Goal: Information Seeking & Learning: Find contact information

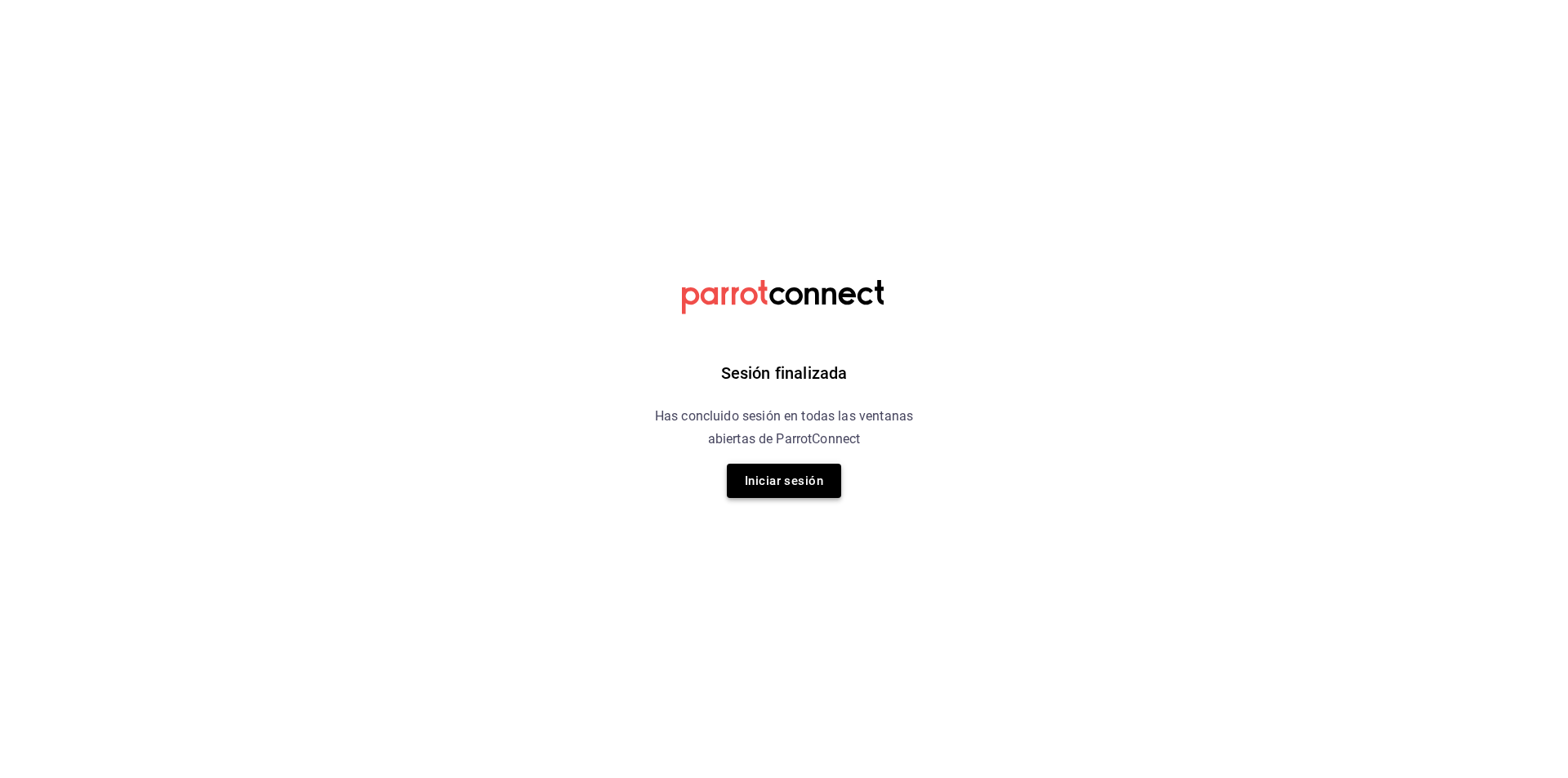
click at [780, 479] on button "Iniciar sesión" at bounding box center [784, 480] width 114 height 34
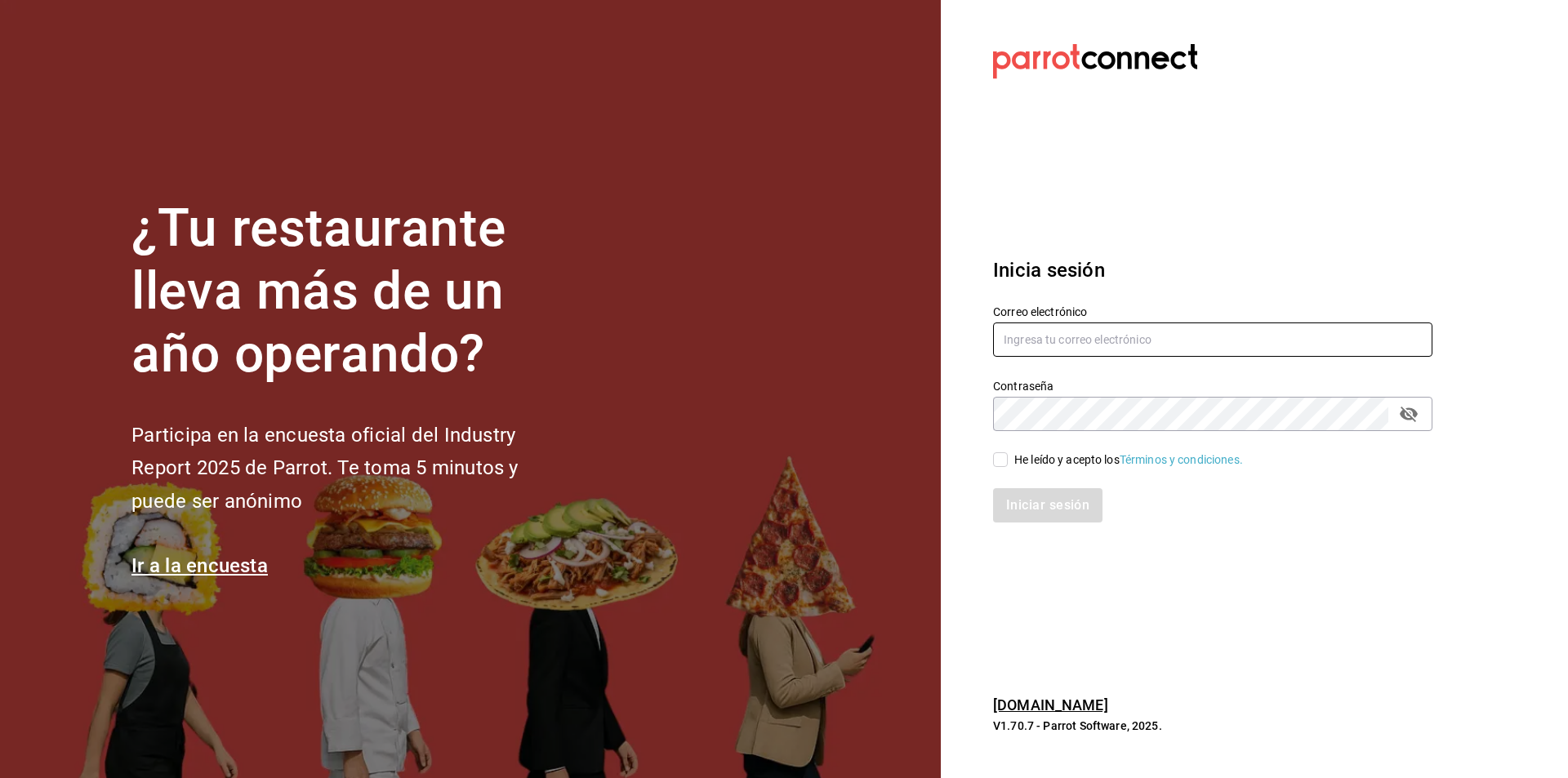
click at [1093, 343] on input "text" at bounding box center [1213, 339] width 439 height 34
type input "s"
type input "[EMAIL_ADDRESS][DOMAIN_NAME]"
click at [997, 464] on input "He leído y acepto los Términos y condiciones." at bounding box center [1000, 459] width 14 height 14
checkbox input "true"
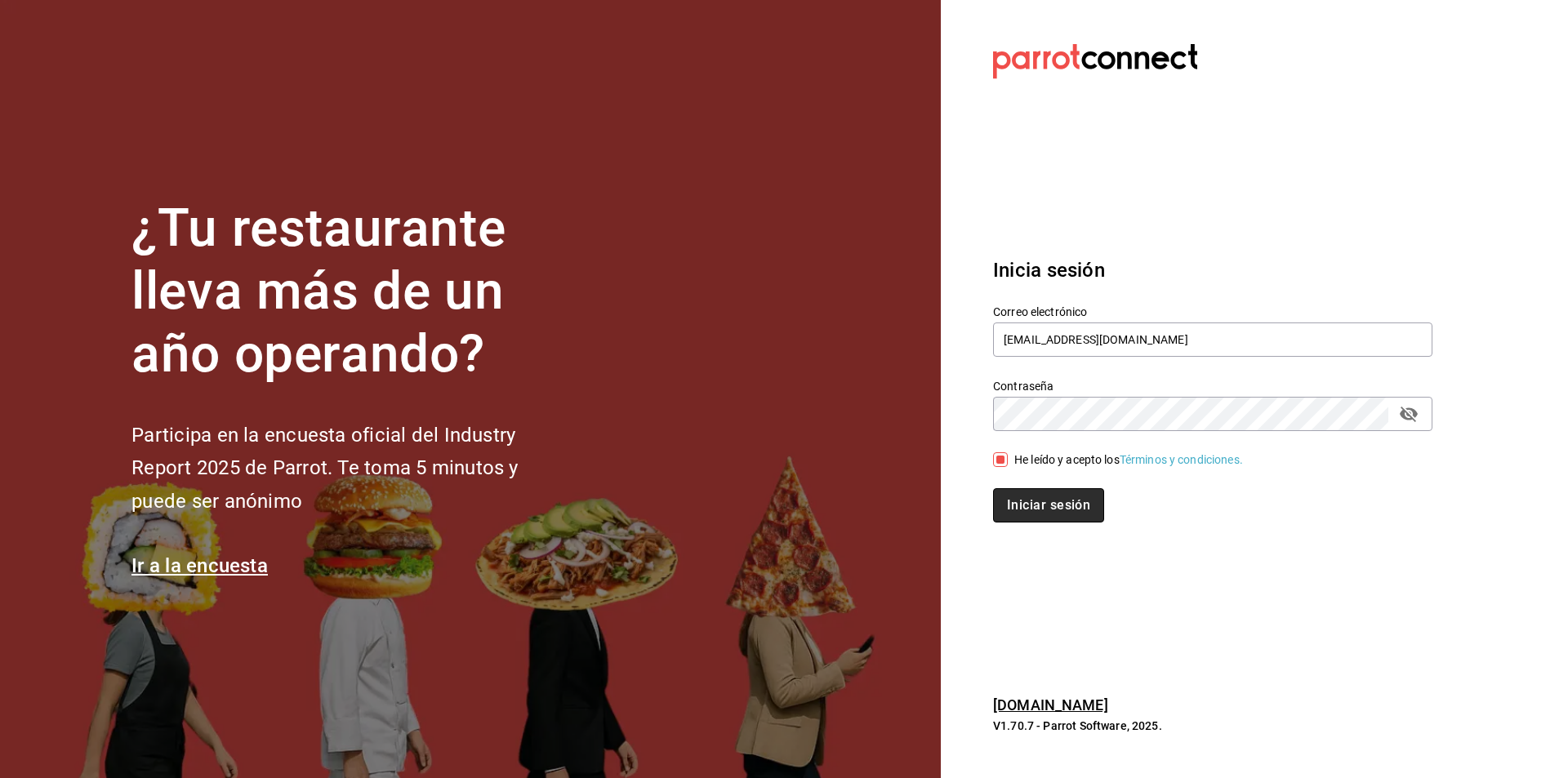
click at [1022, 508] on button "Iniciar sesión" at bounding box center [1049, 505] width 111 height 34
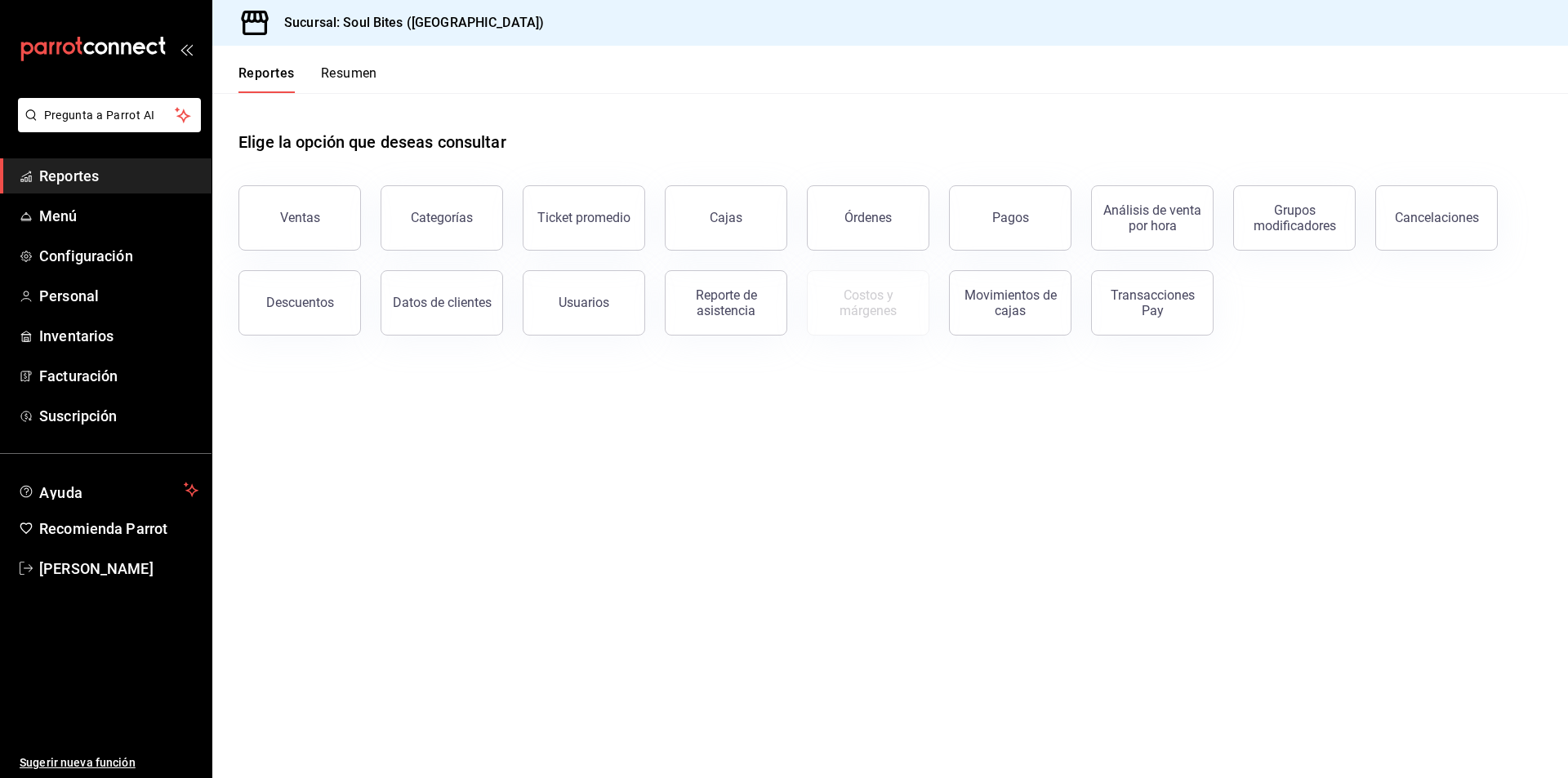
click at [66, 181] on span "Reportes" at bounding box center [119, 176] width 159 height 22
click at [487, 230] on button "Categorías" at bounding box center [442, 218] width 123 height 66
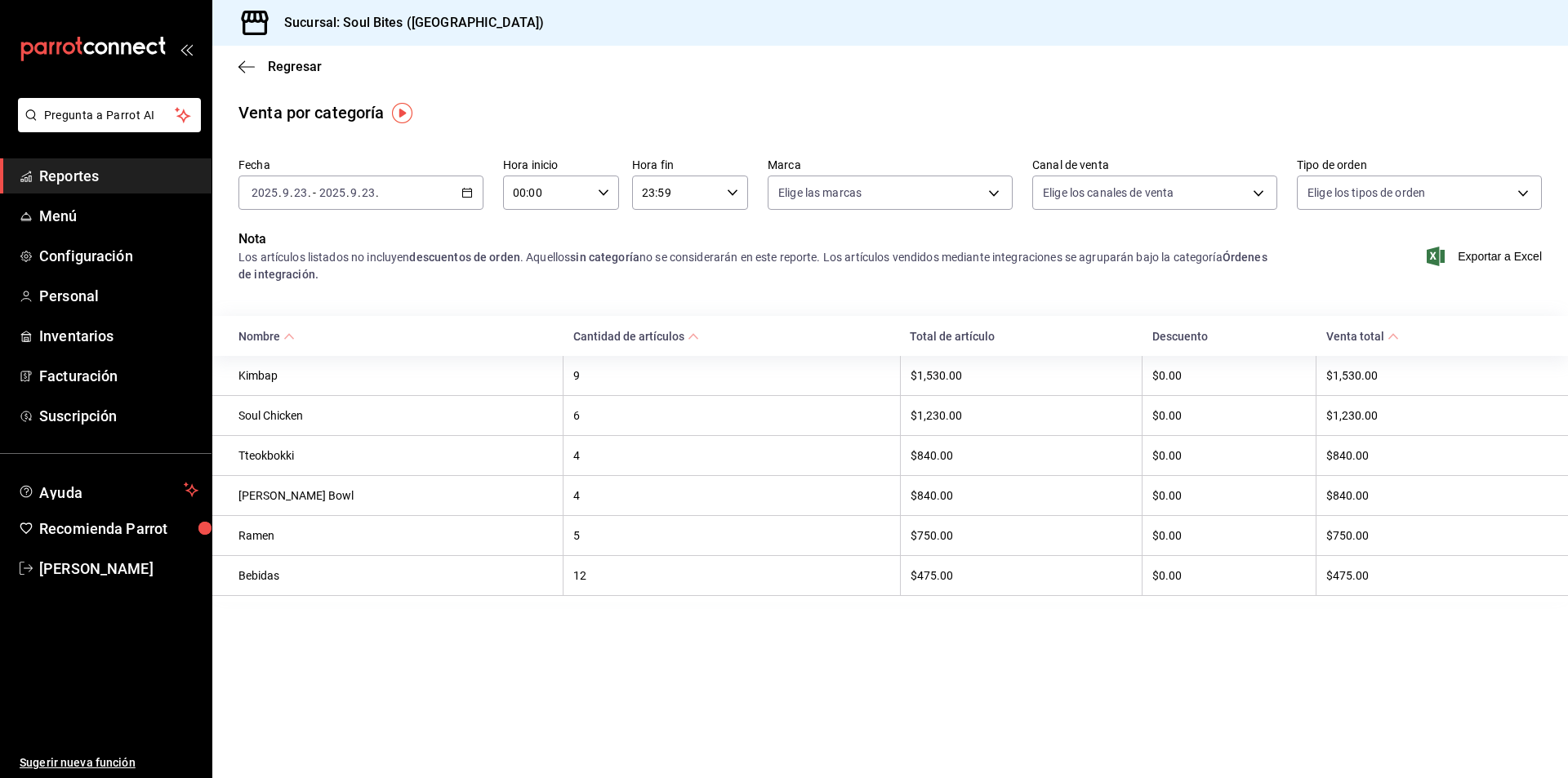
click at [406, 191] on div "2025-09-23 2025 . 9 . 23 . - 2025-09-23 2025 . 9 . 23 ." at bounding box center [360, 193] width 245 height 34
click at [304, 421] on span "Rango de fechas" at bounding box center [315, 426] width 126 height 17
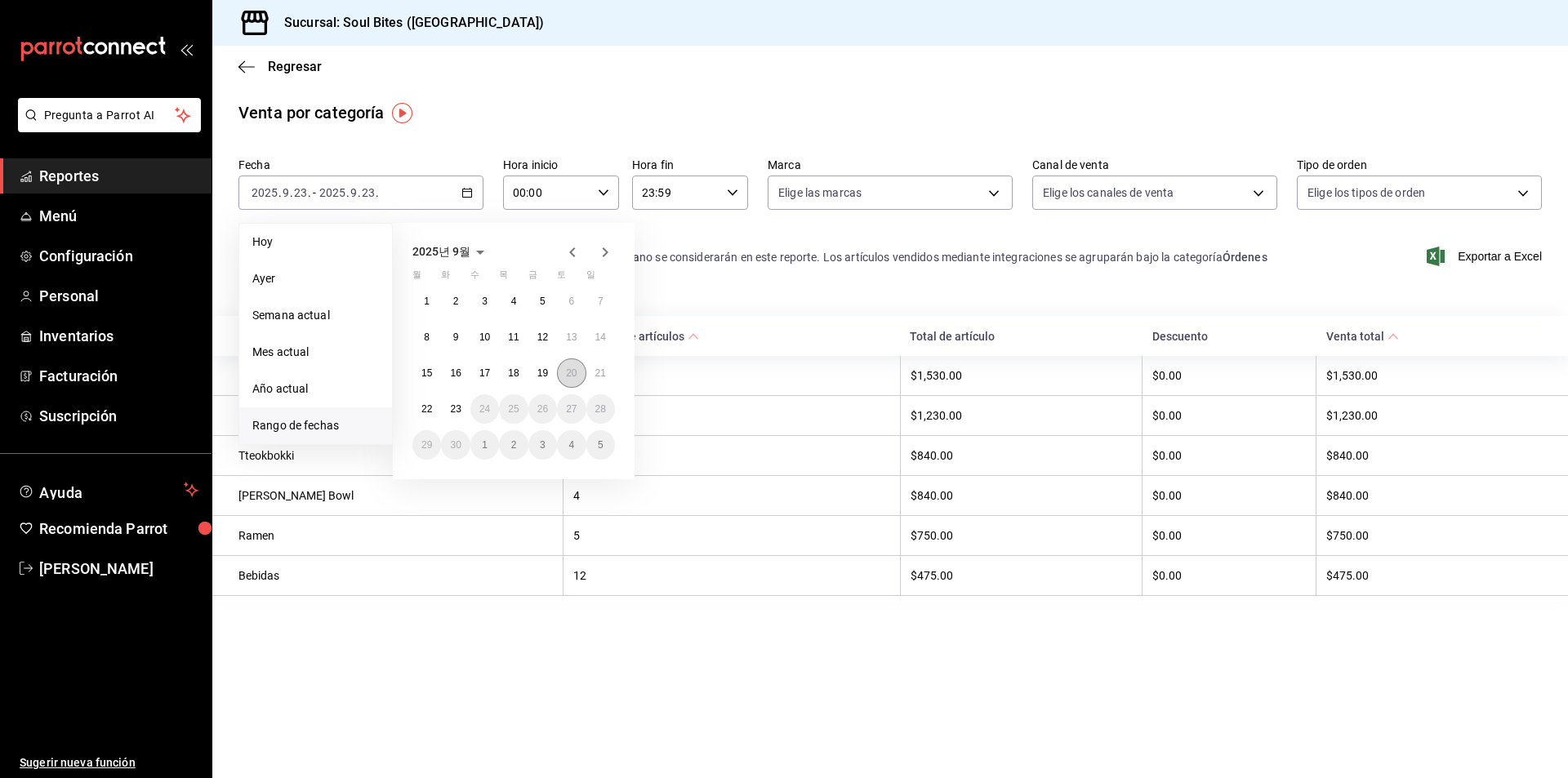
click at [570, 374] on abbr "20" at bounding box center [571, 373] width 11 height 12
click at [581, 373] on button "20" at bounding box center [571, 373] width 29 height 29
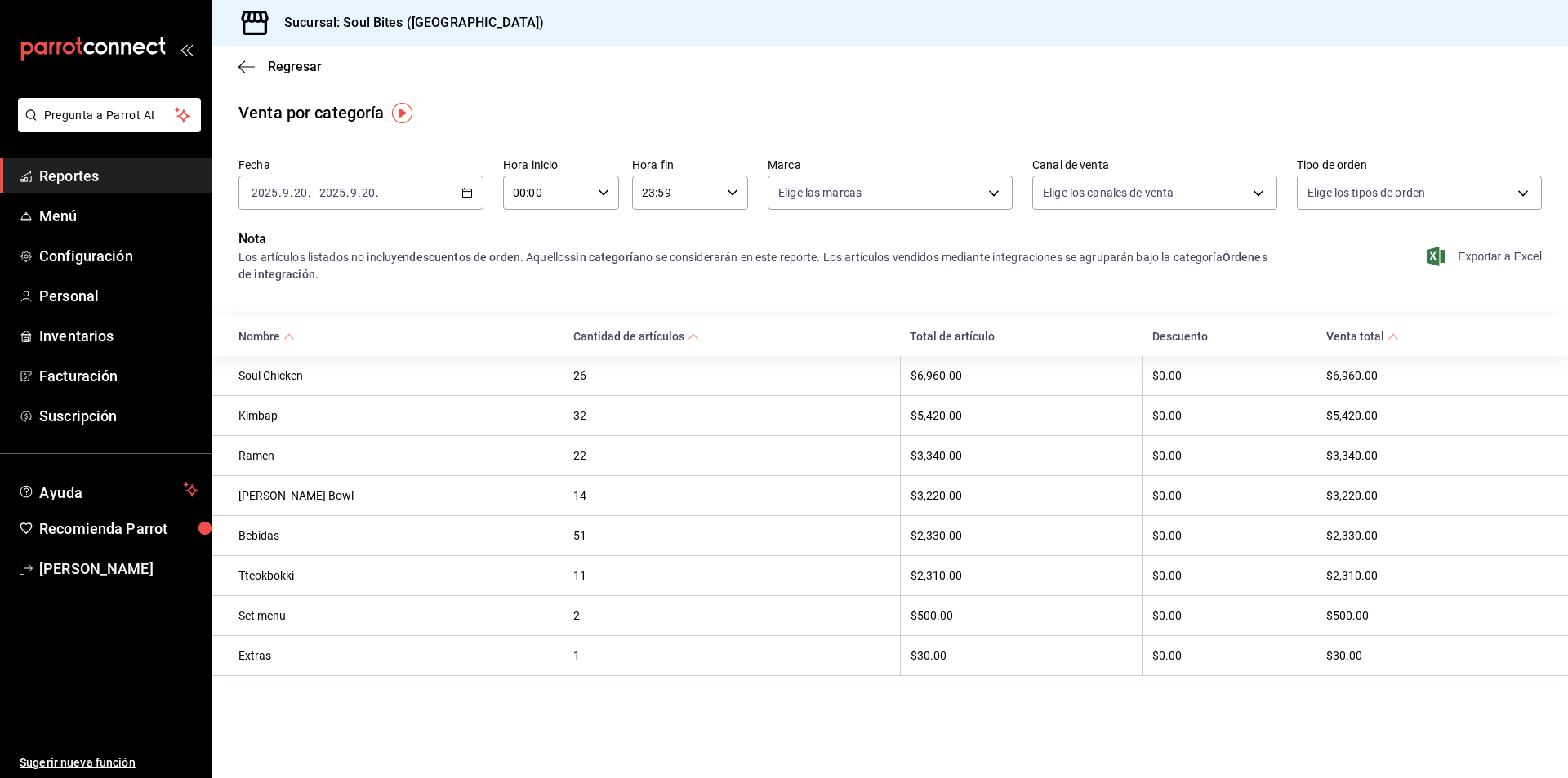
click at [1489, 263] on span "Exportar a Excel" at bounding box center [1486, 256] width 112 height 19
click at [85, 326] on span "Inventarios" at bounding box center [119, 336] width 159 height 22
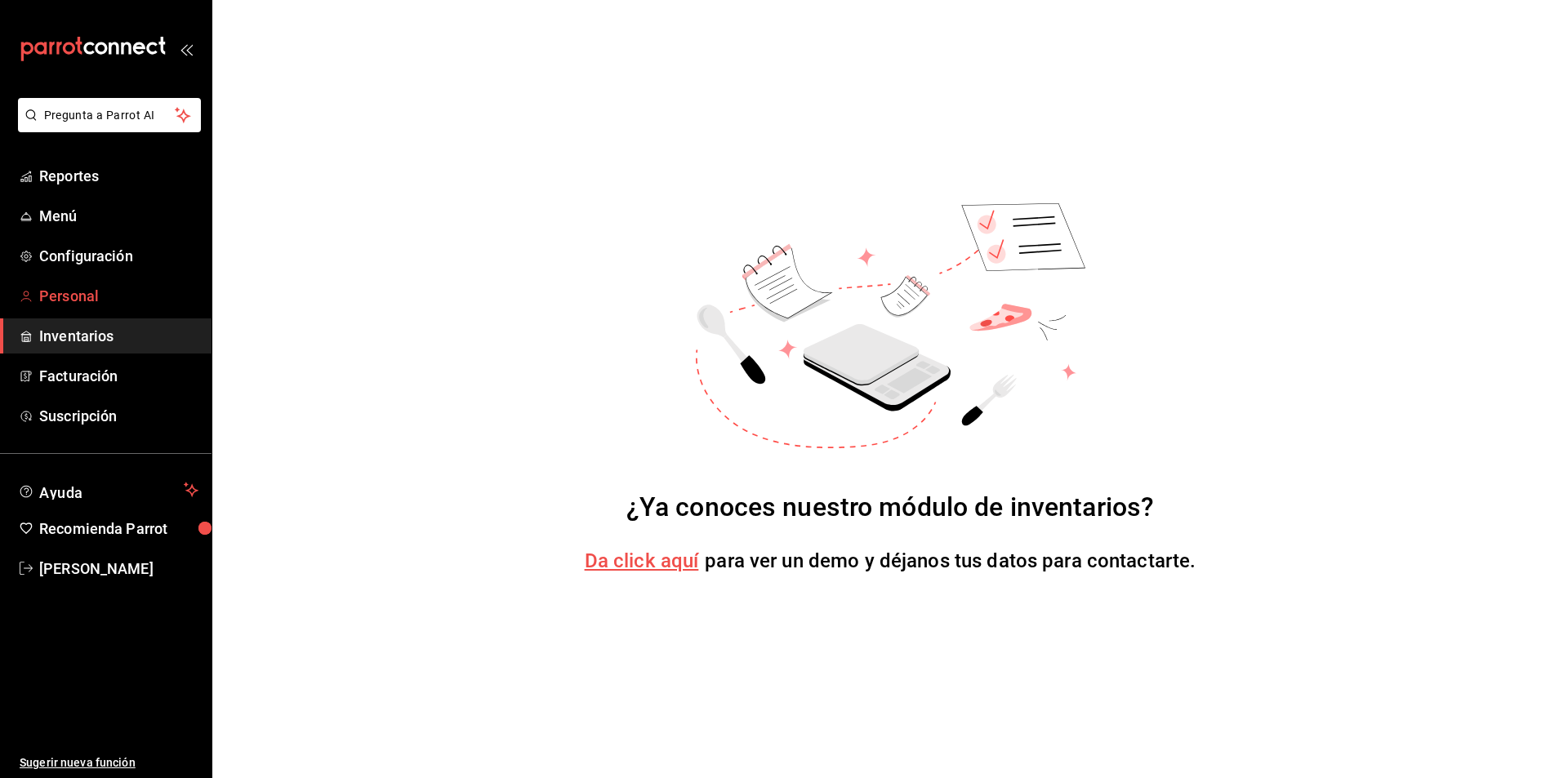
click at [78, 304] on span "Personal" at bounding box center [119, 296] width 159 height 22
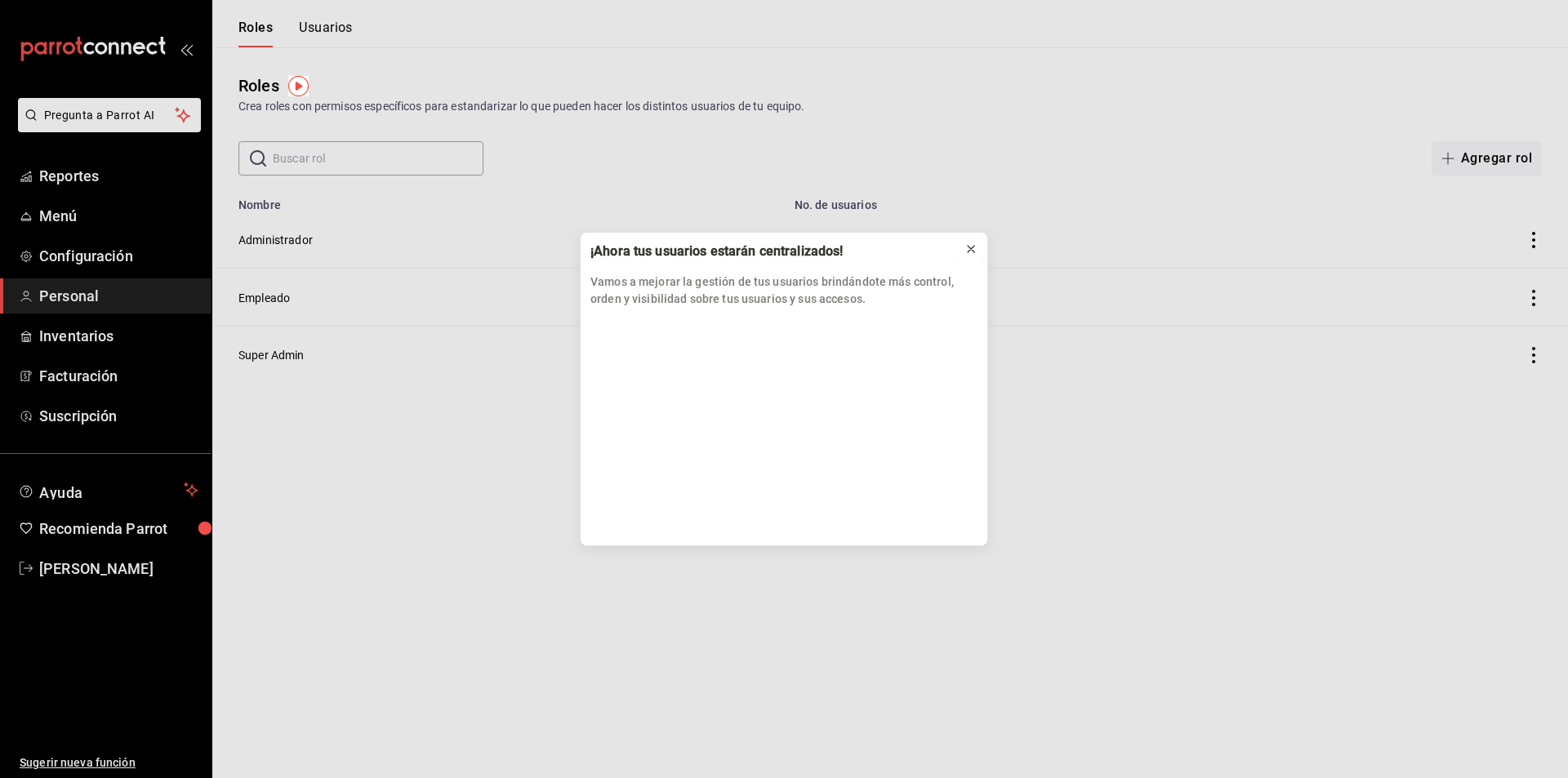
click at [972, 249] on icon at bounding box center [971, 249] width 7 height 7
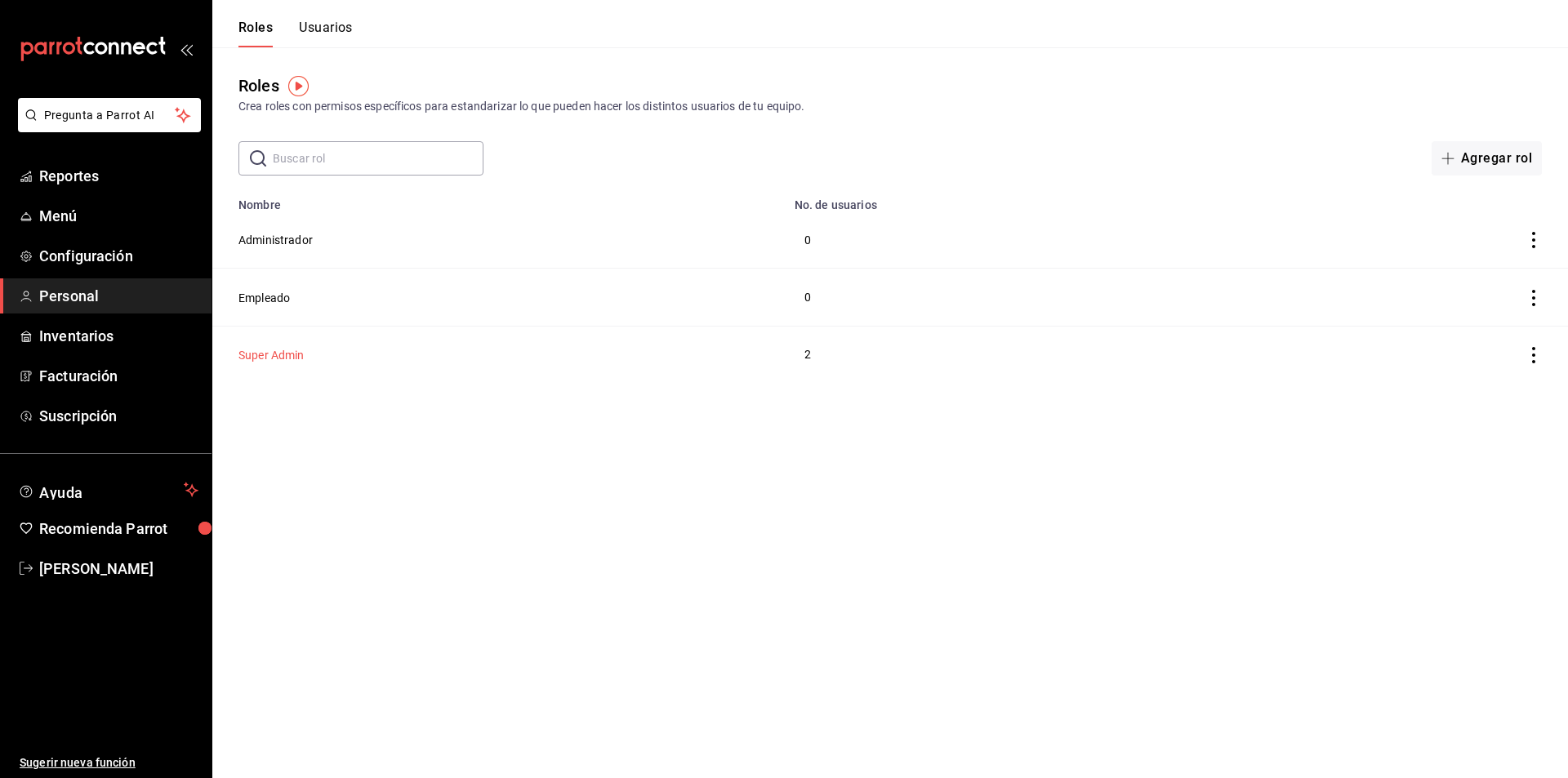
click at [290, 355] on button "Super Admin" at bounding box center [271, 355] width 66 height 16
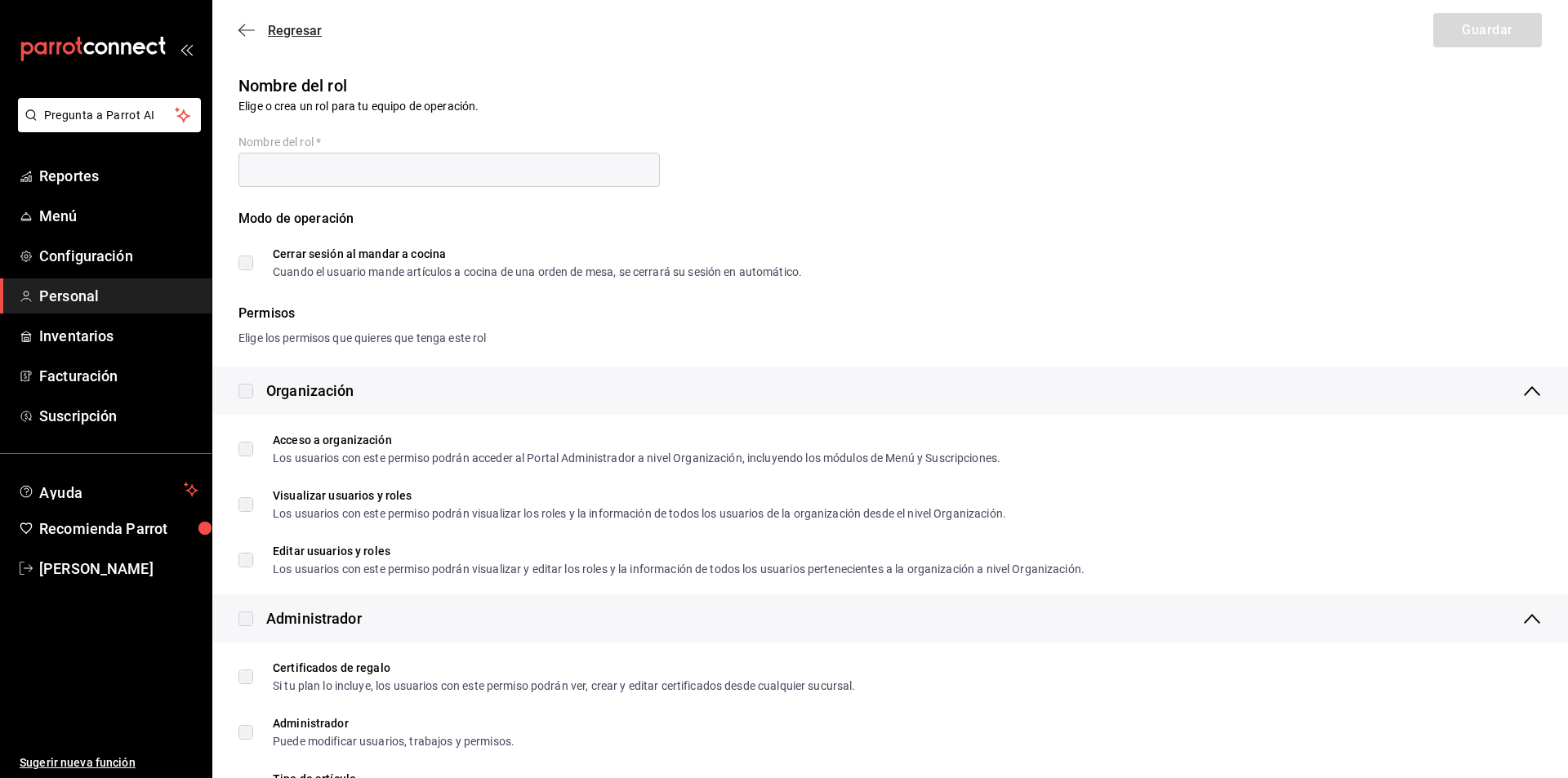
checkbox input "true"
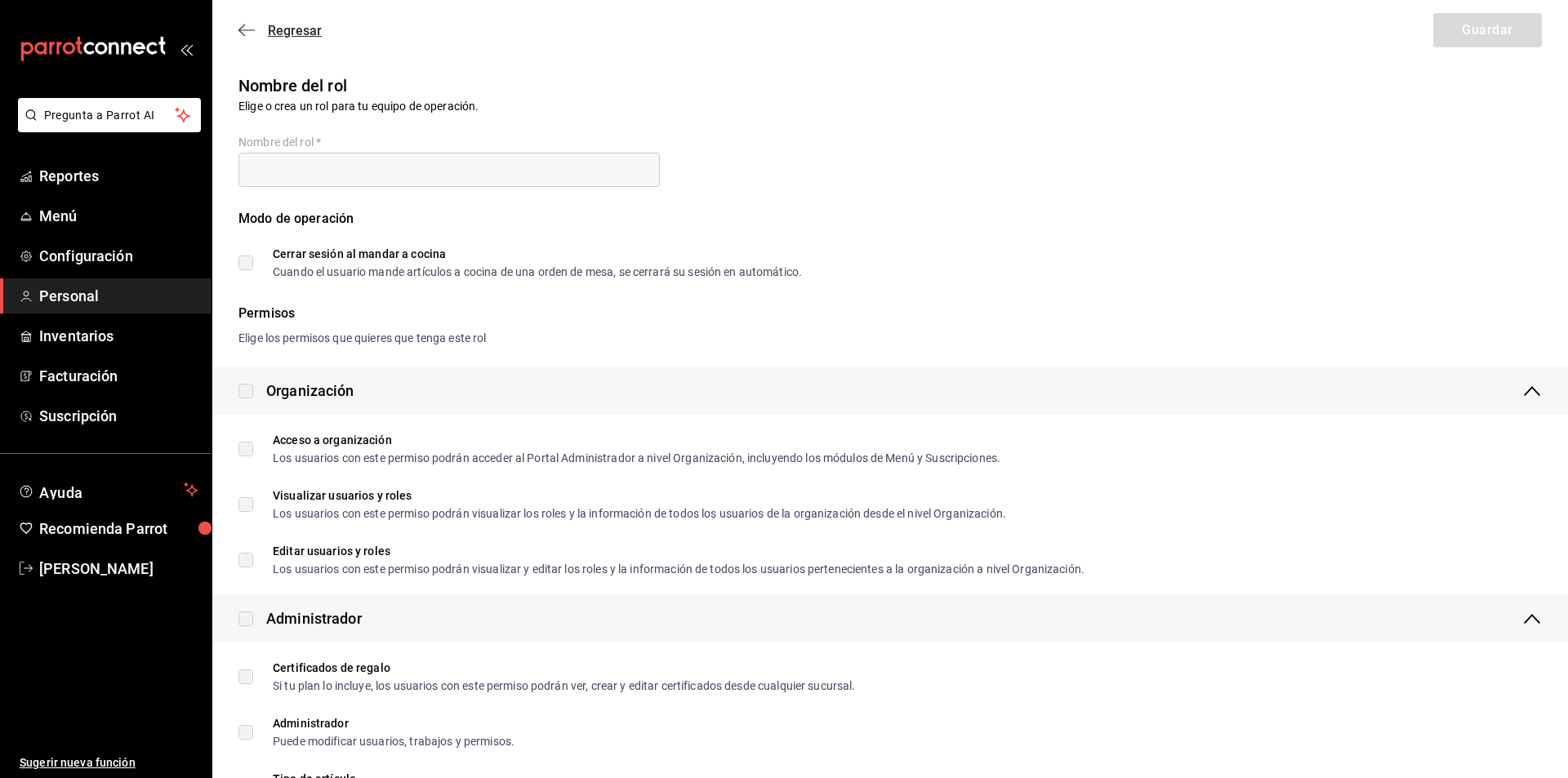
checkbox input "true"
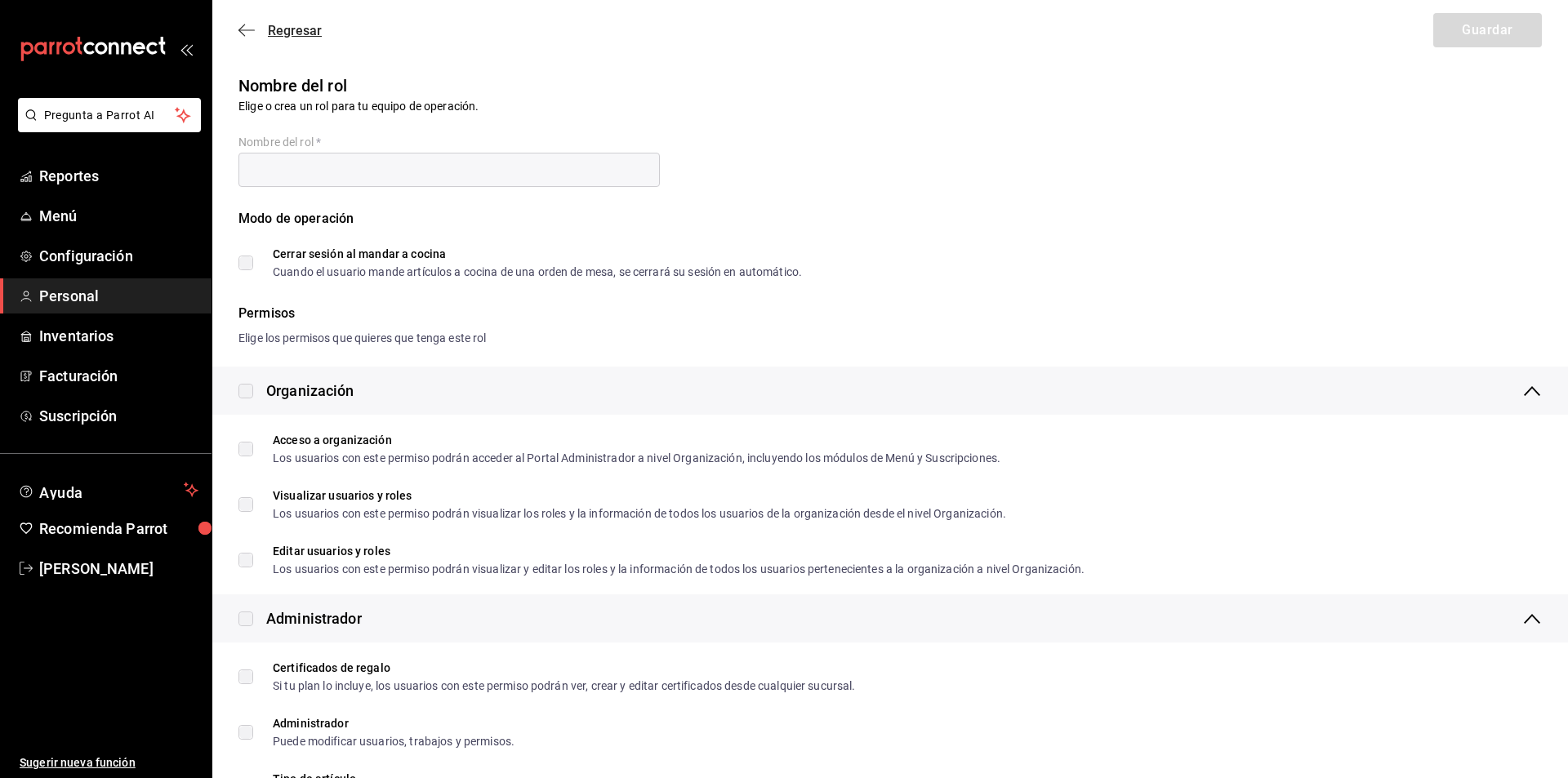
checkbox input "true"
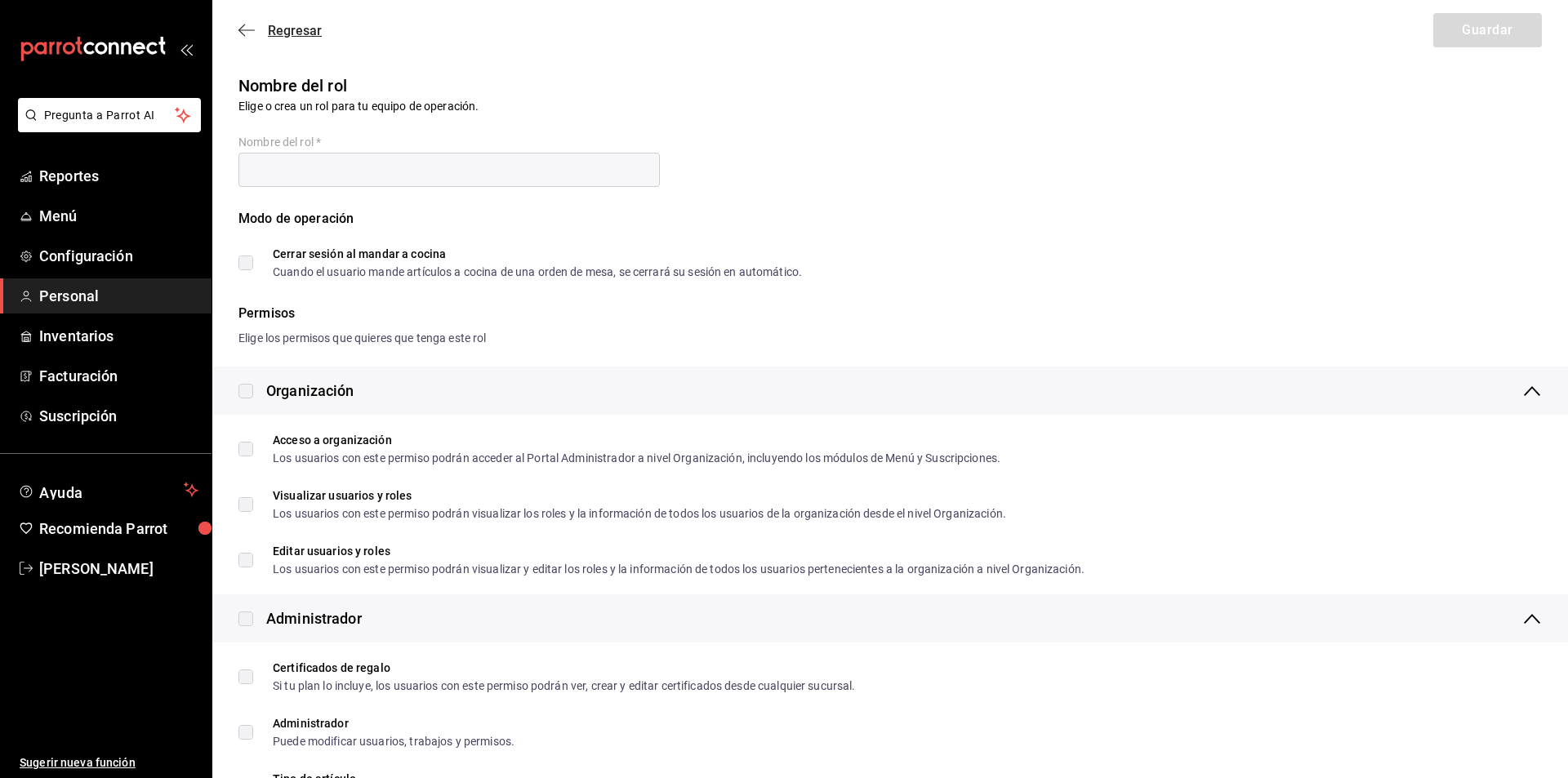
checkbox input "true"
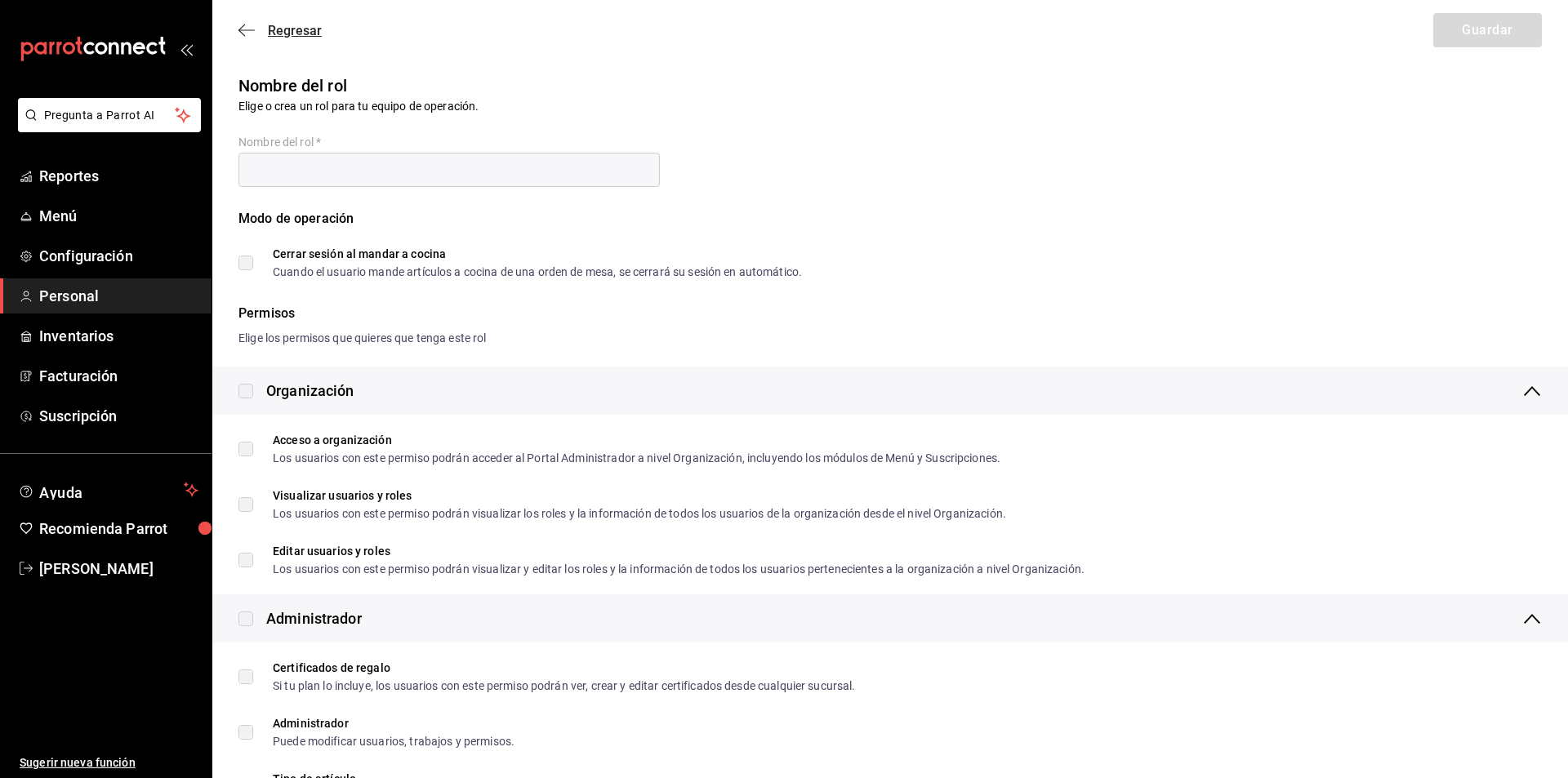
checkbox input "true"
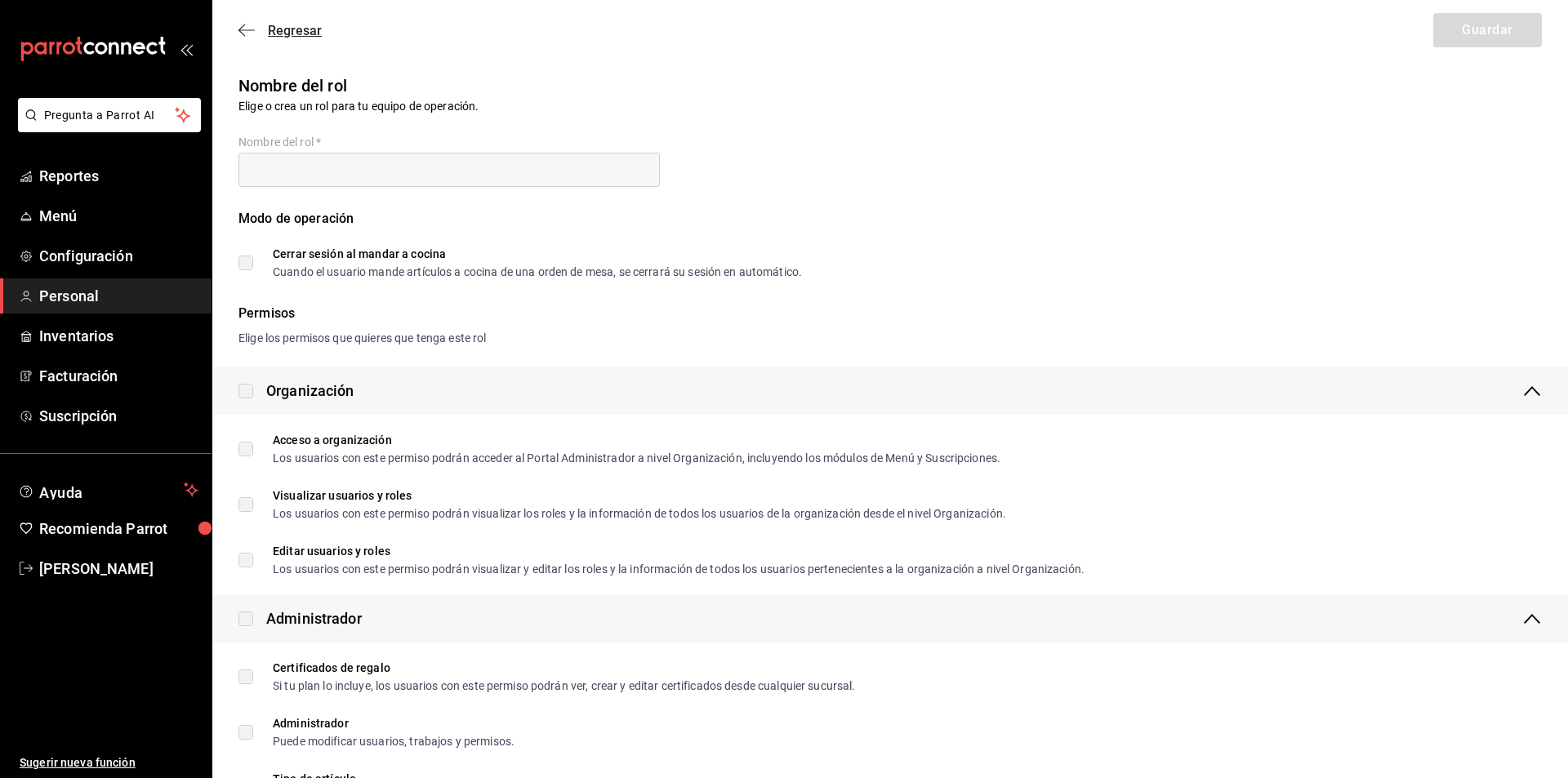
checkbox input "true"
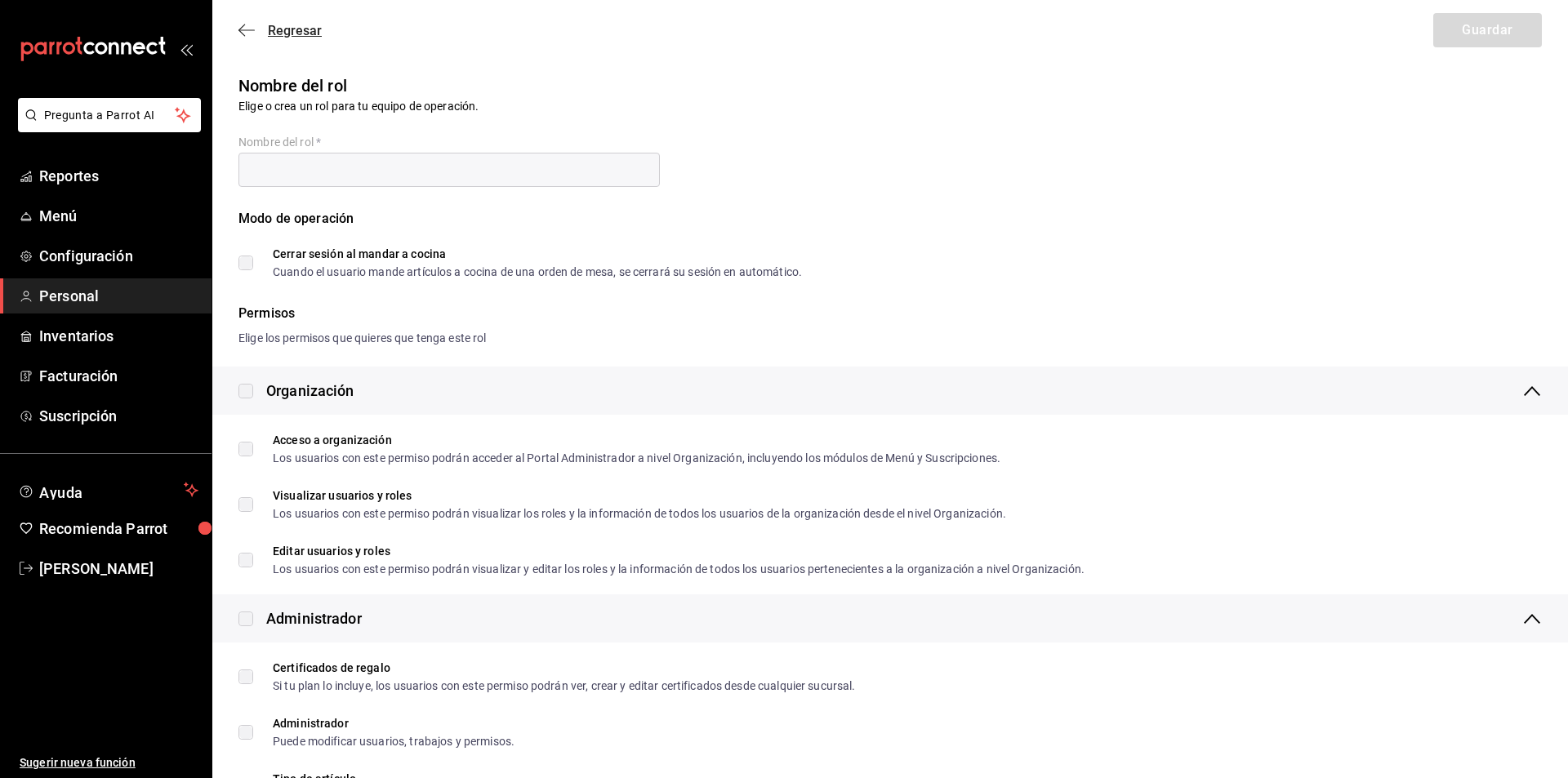
checkbox input "true"
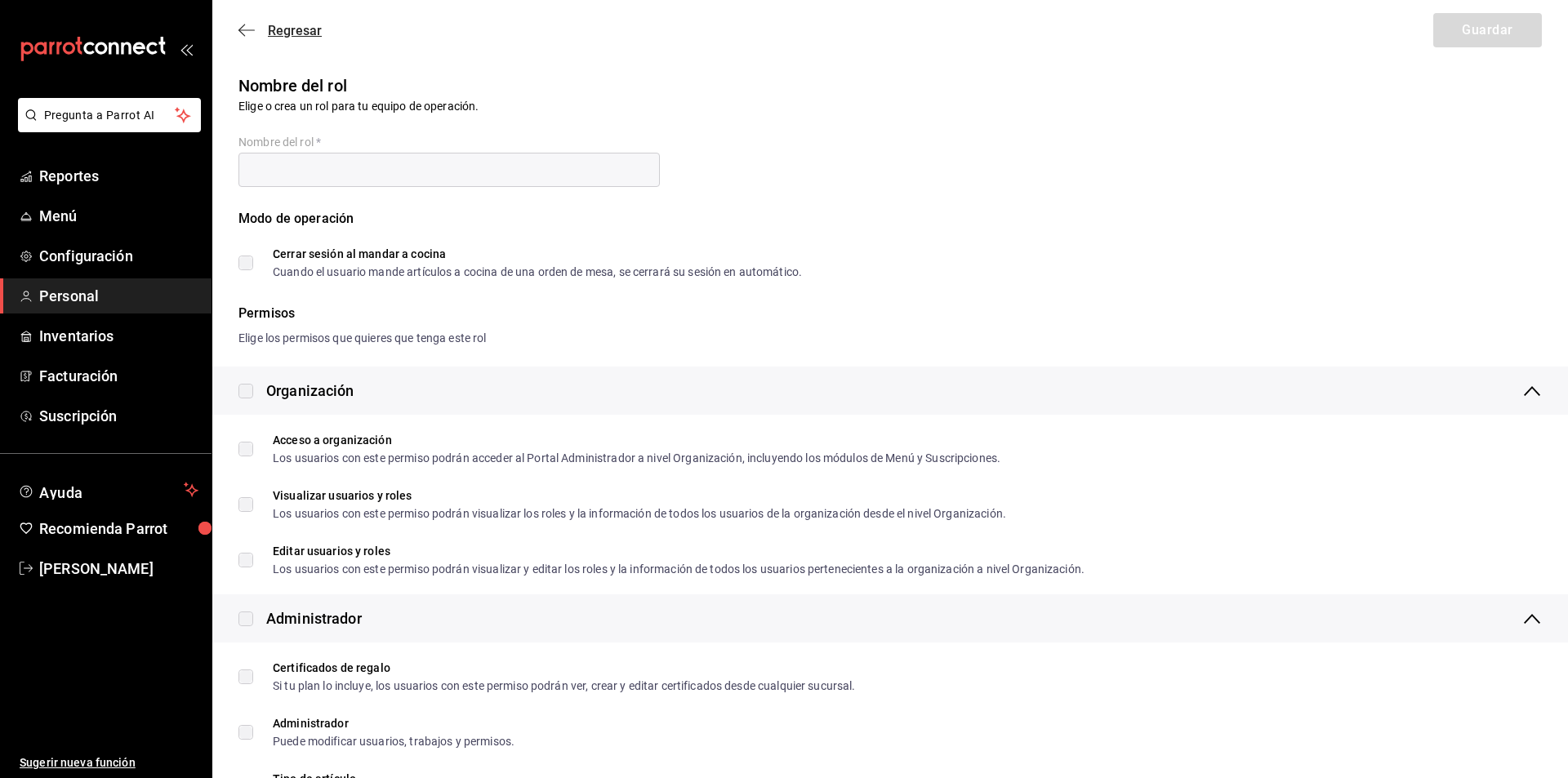
checkbox input "true"
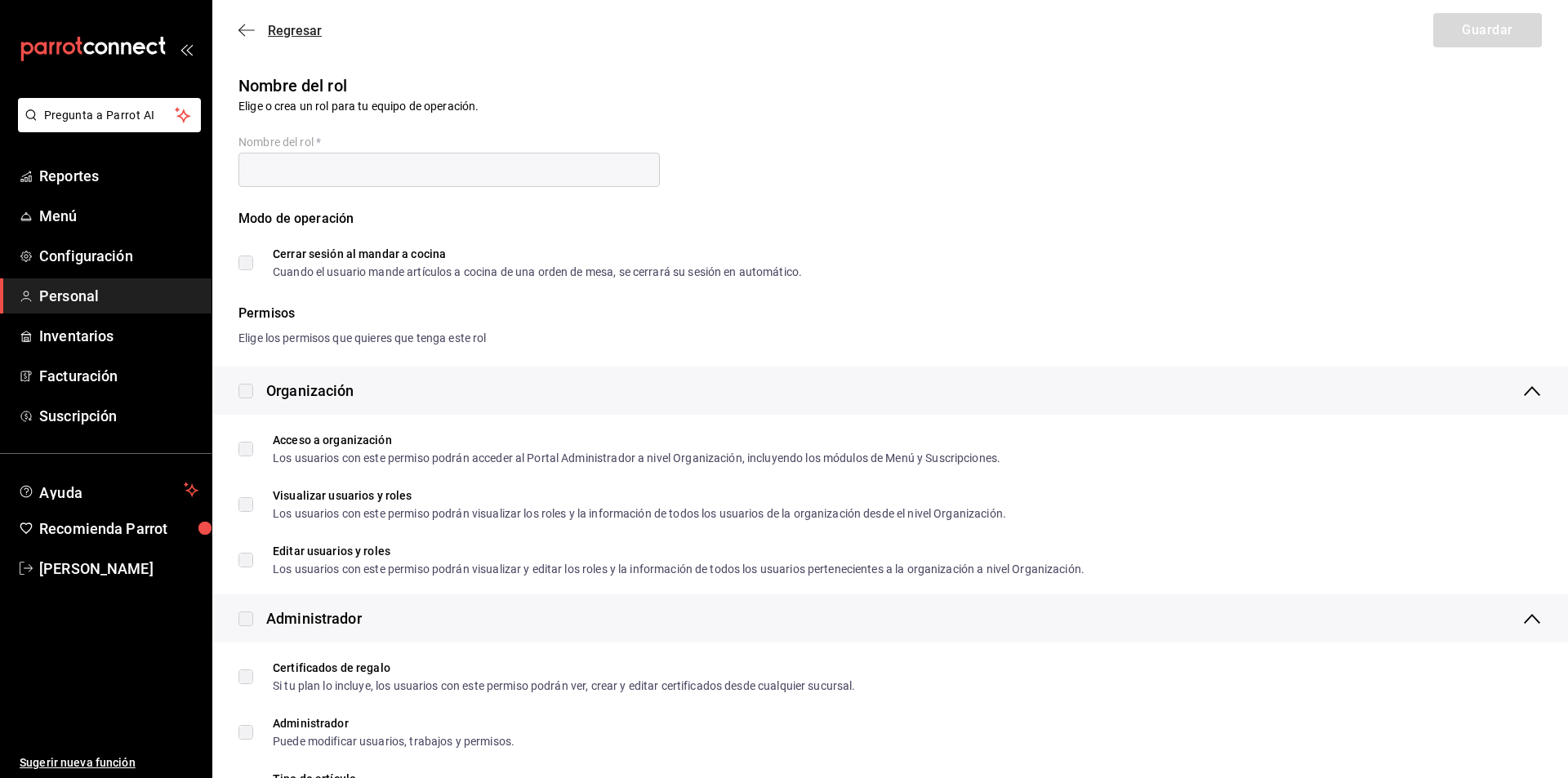
checkbox input "true"
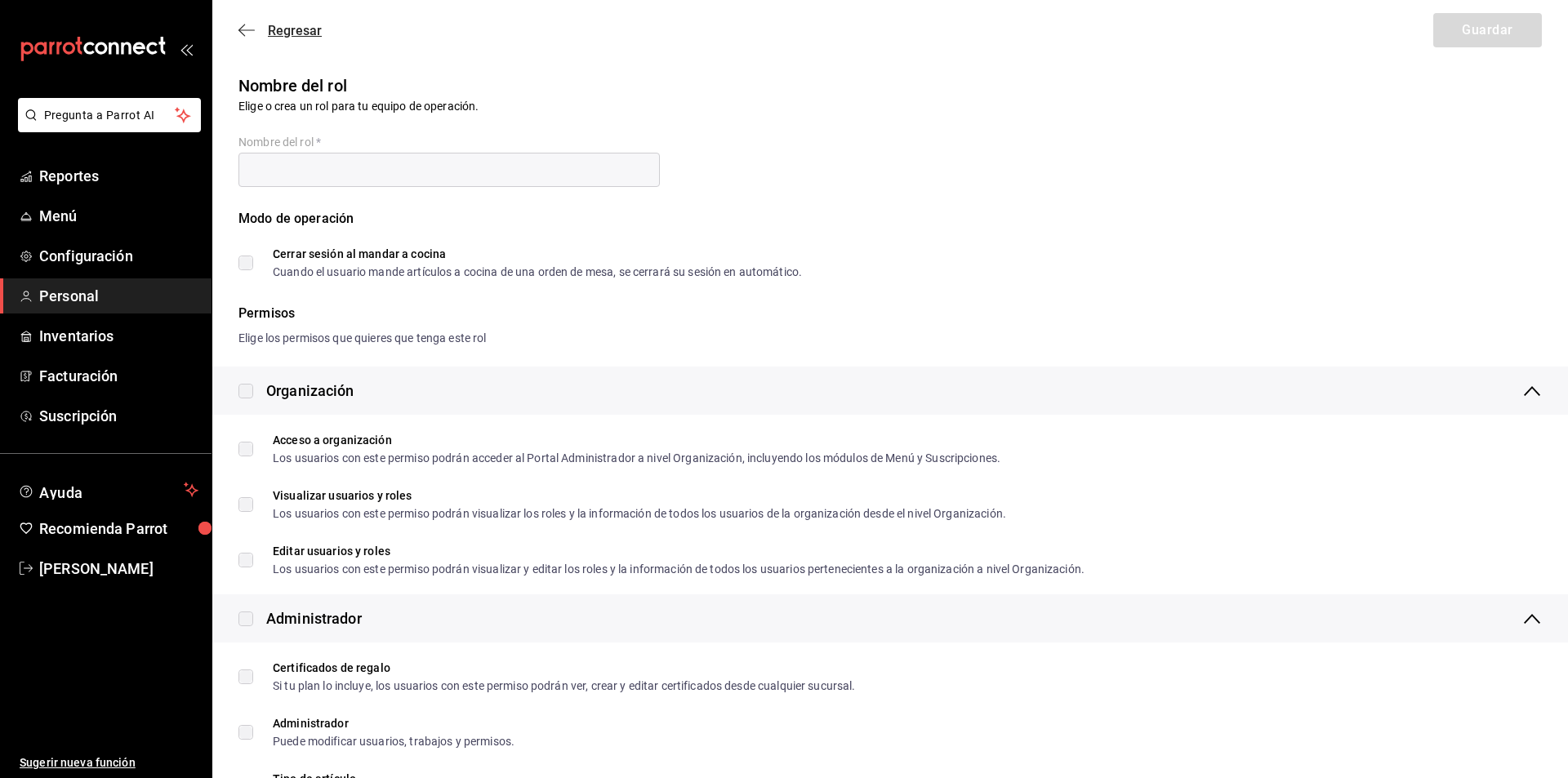
checkbox input "true"
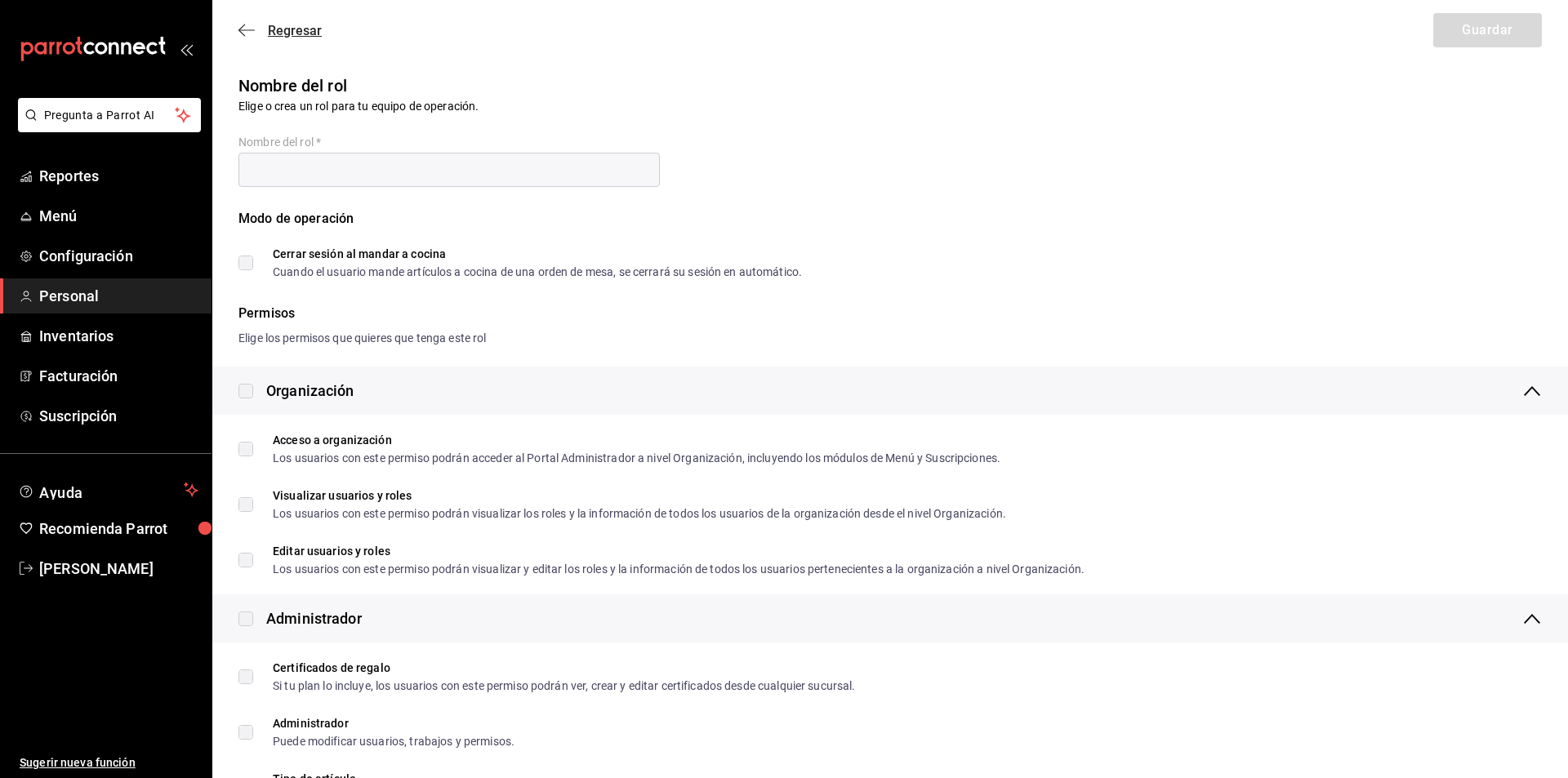
checkbox input "true"
type input "Super Admin"
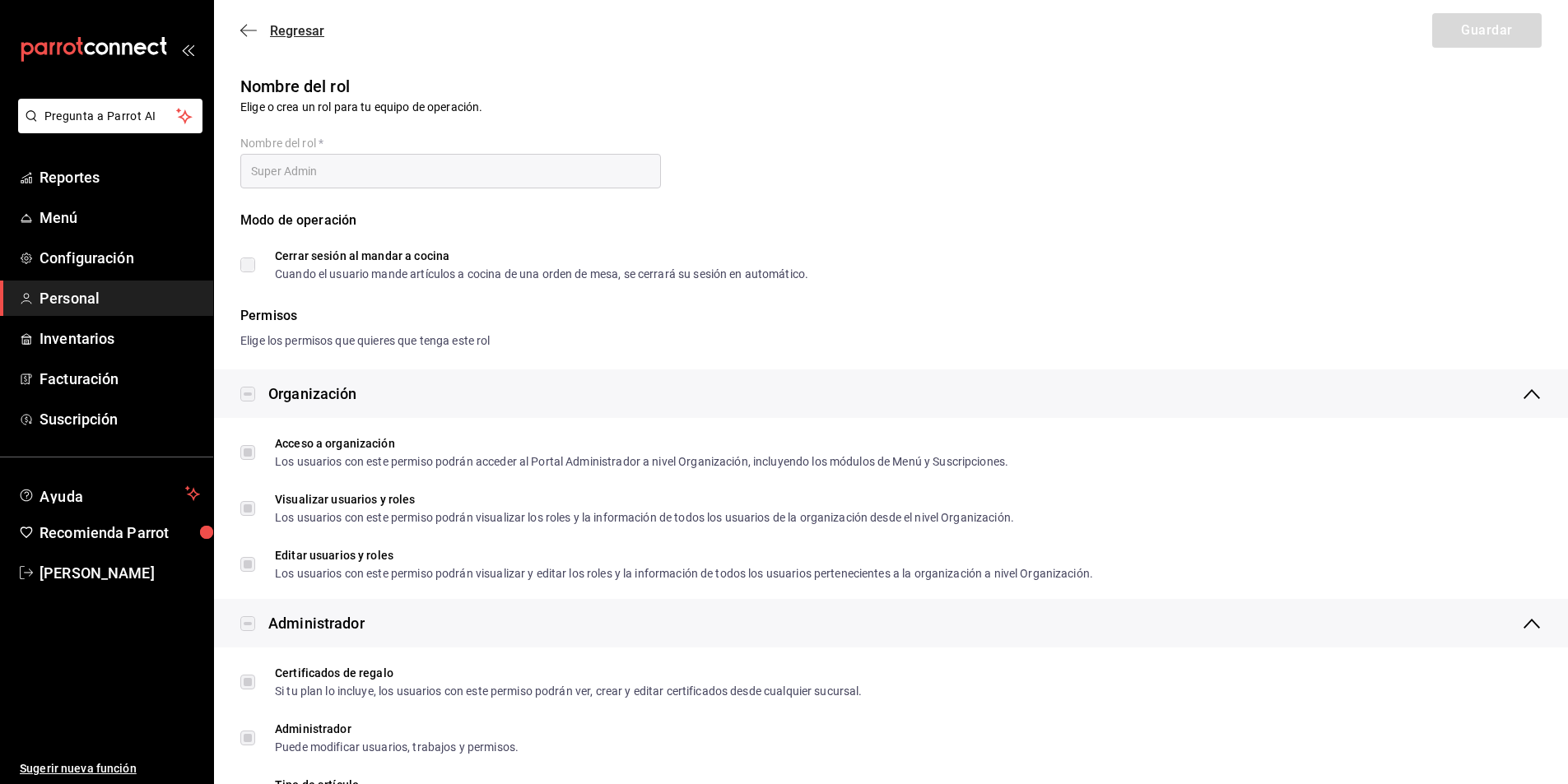
click at [255, 30] on icon "button" at bounding box center [247, 30] width 16 height 14
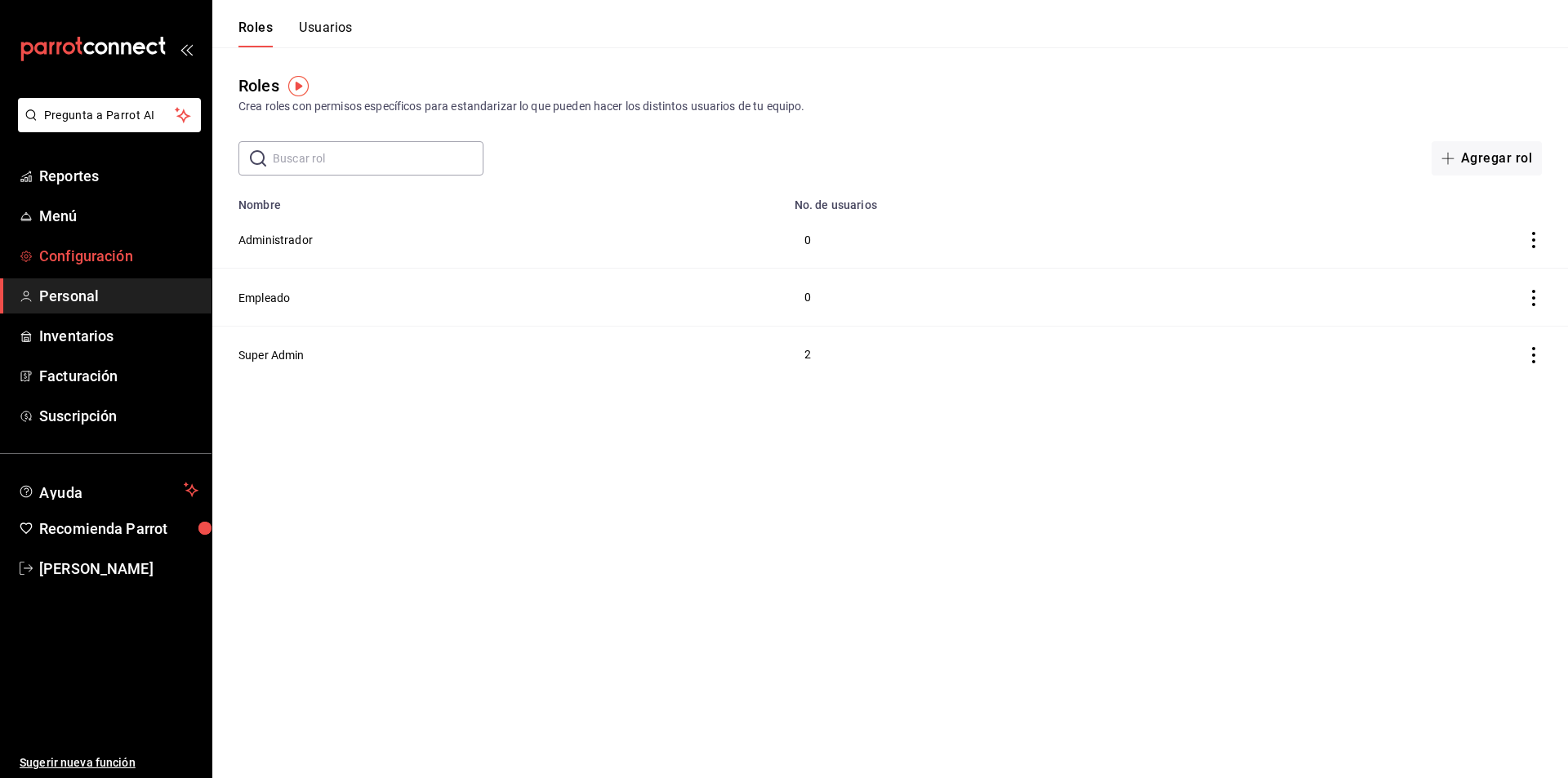
click at [105, 254] on span "Configuración" at bounding box center [119, 256] width 159 height 22
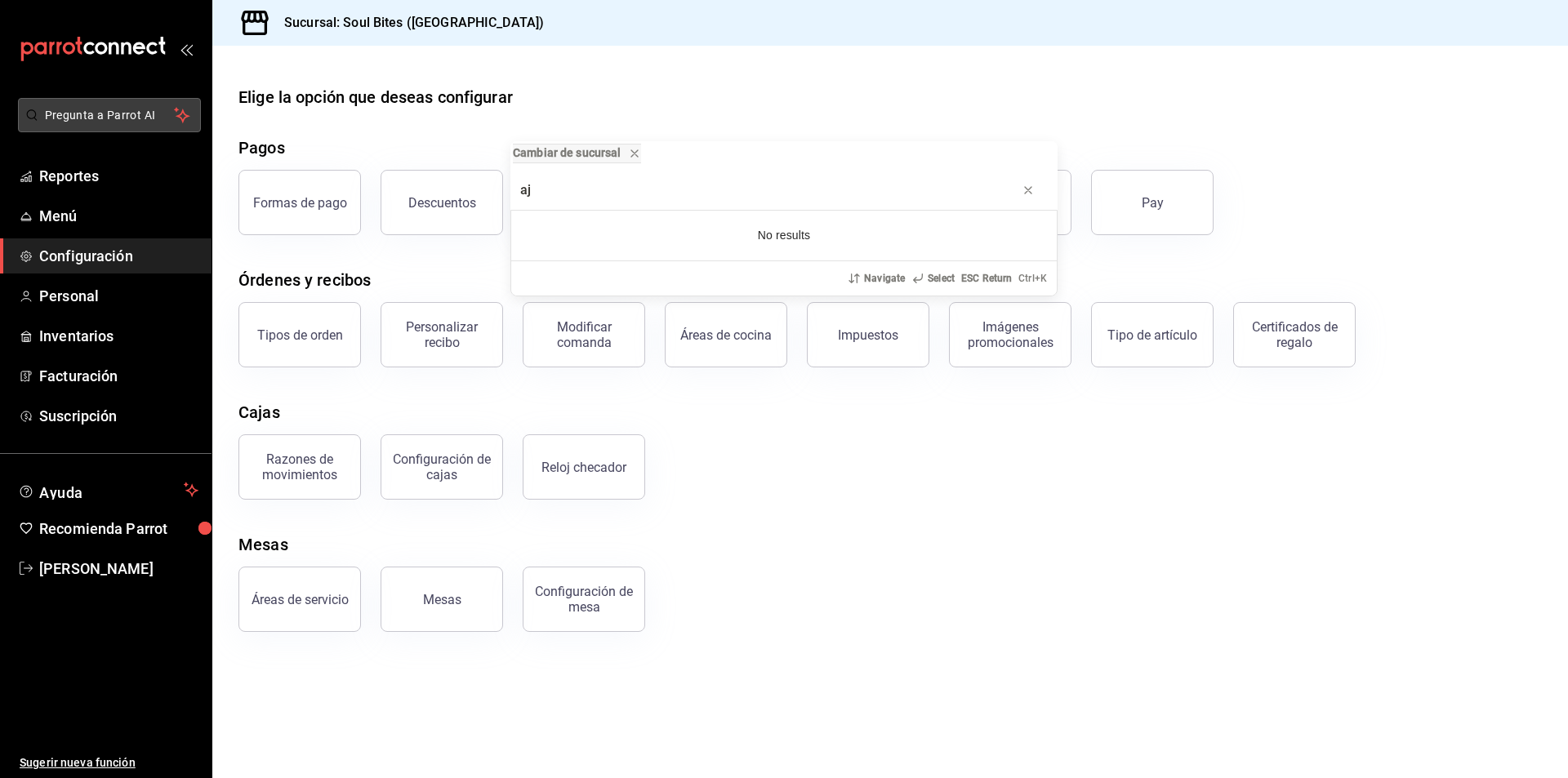
type input "a"
click at [591, 191] on input "caja" at bounding box center [783, 190] width 527 height 40
drag, startPoint x: 591, startPoint y: 191, endPoint x: 373, endPoint y: 146, distance: 222.6
click at [373, 146] on div "Cambiar de sucursal caja No results Navigate Select ESC Return Ctrl+ K" at bounding box center [784, 389] width 1568 height 778
type input "caja"
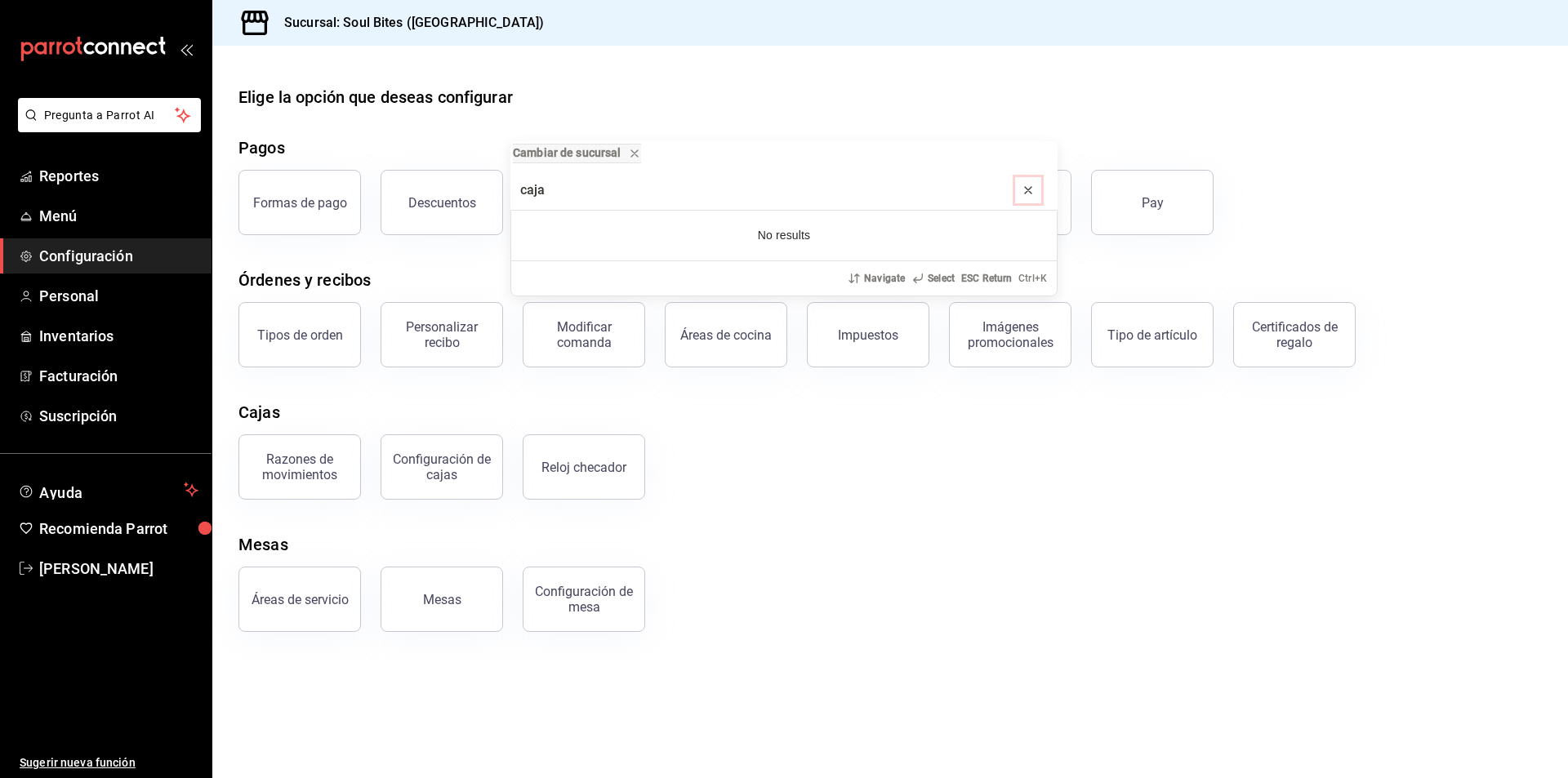
click at [1032, 195] on icon "progress bar" at bounding box center [1029, 190] width 13 height 13
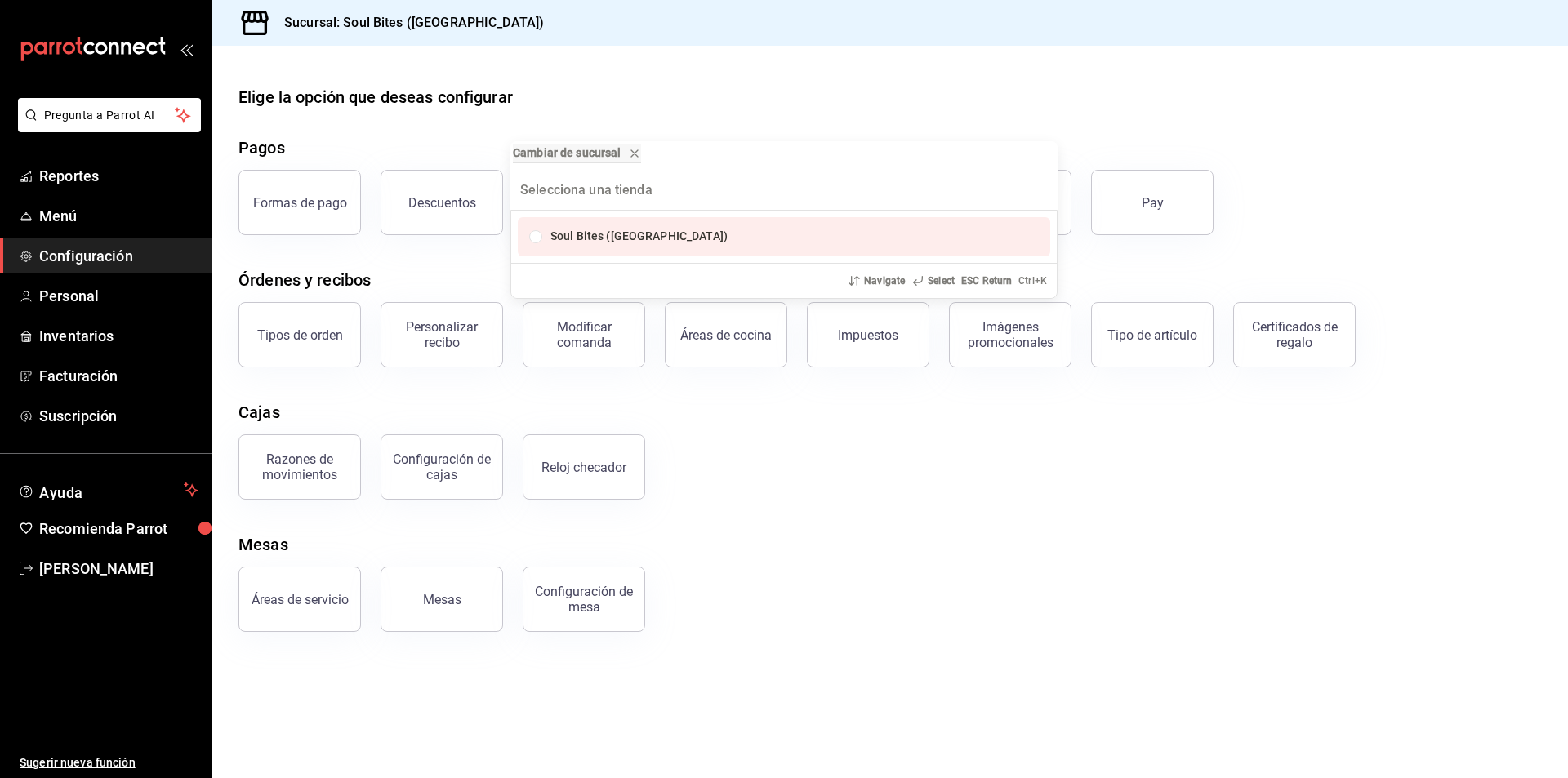
click at [438, 150] on div "Cambiar de sucursal Soul Bites (Monterrey) Navigate Select ESC Return Ctrl+ K" at bounding box center [784, 389] width 1568 height 778
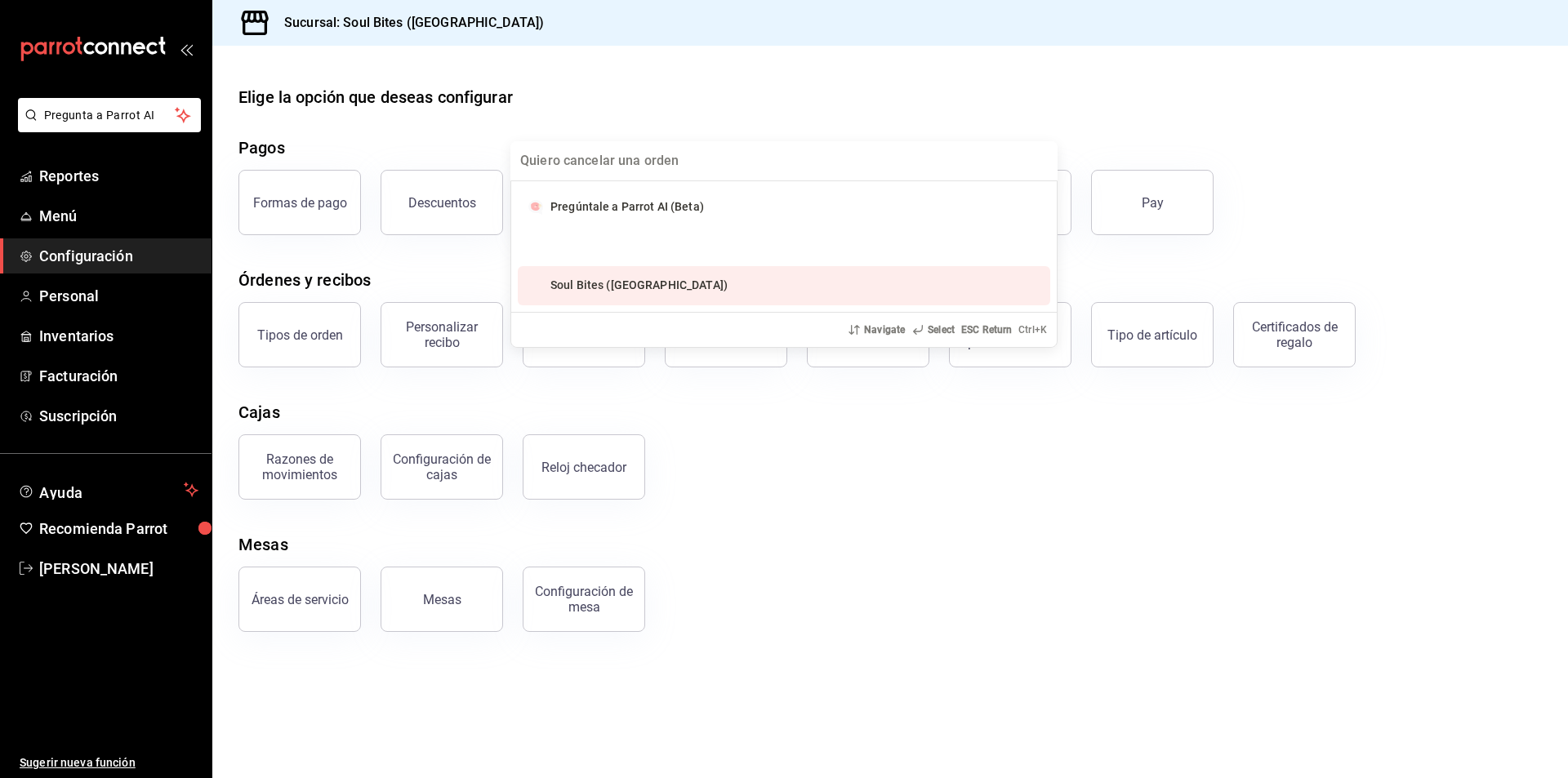
click at [438, 150] on div "Pregúntale a Parrot AI (Beta) Soul Bites (Monterrey) Navigate Select ESC Return…" at bounding box center [784, 389] width 1568 height 778
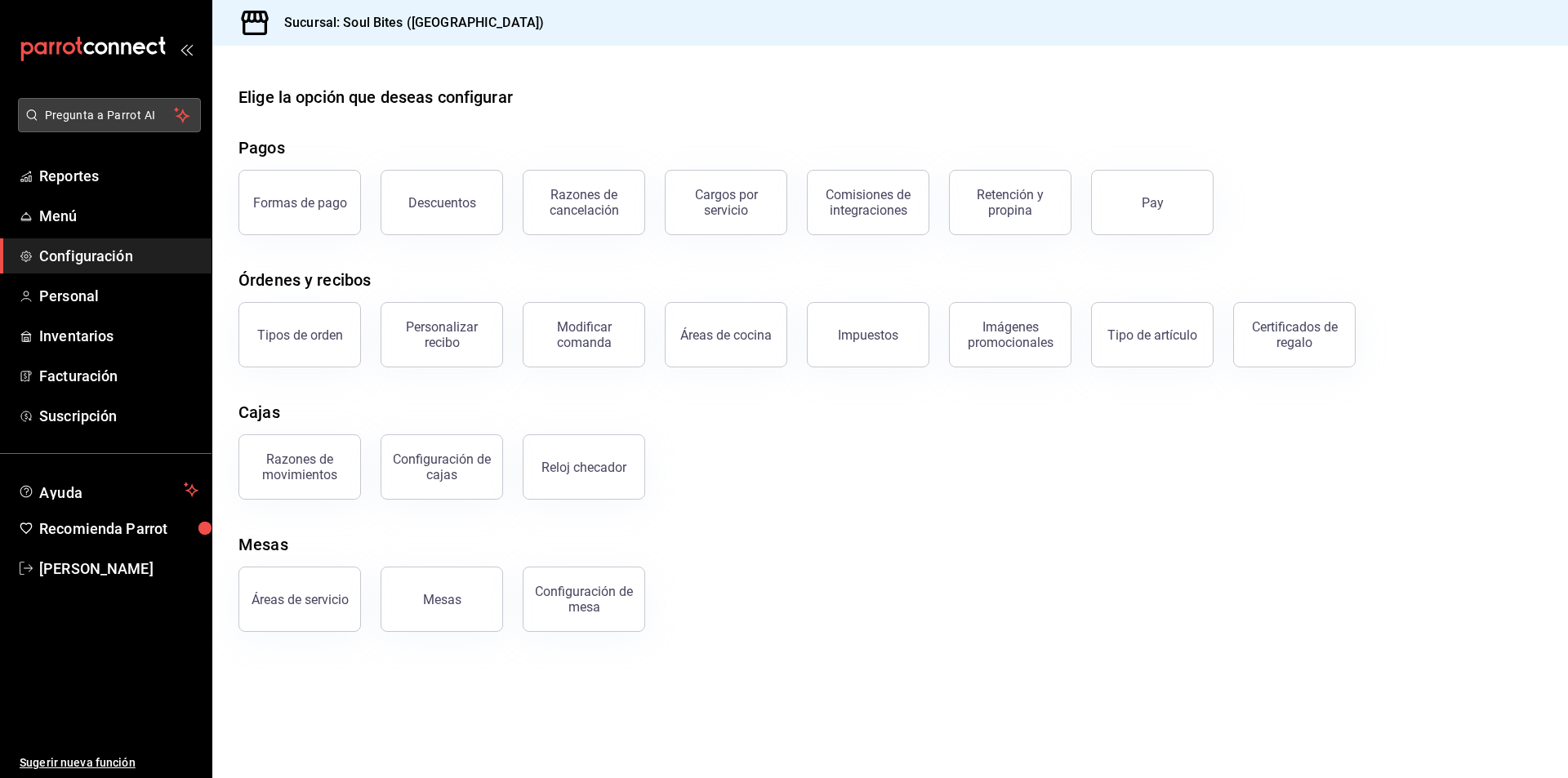
click at [125, 114] on span "Pregunta a Parrot AI" at bounding box center [109, 115] width 130 height 17
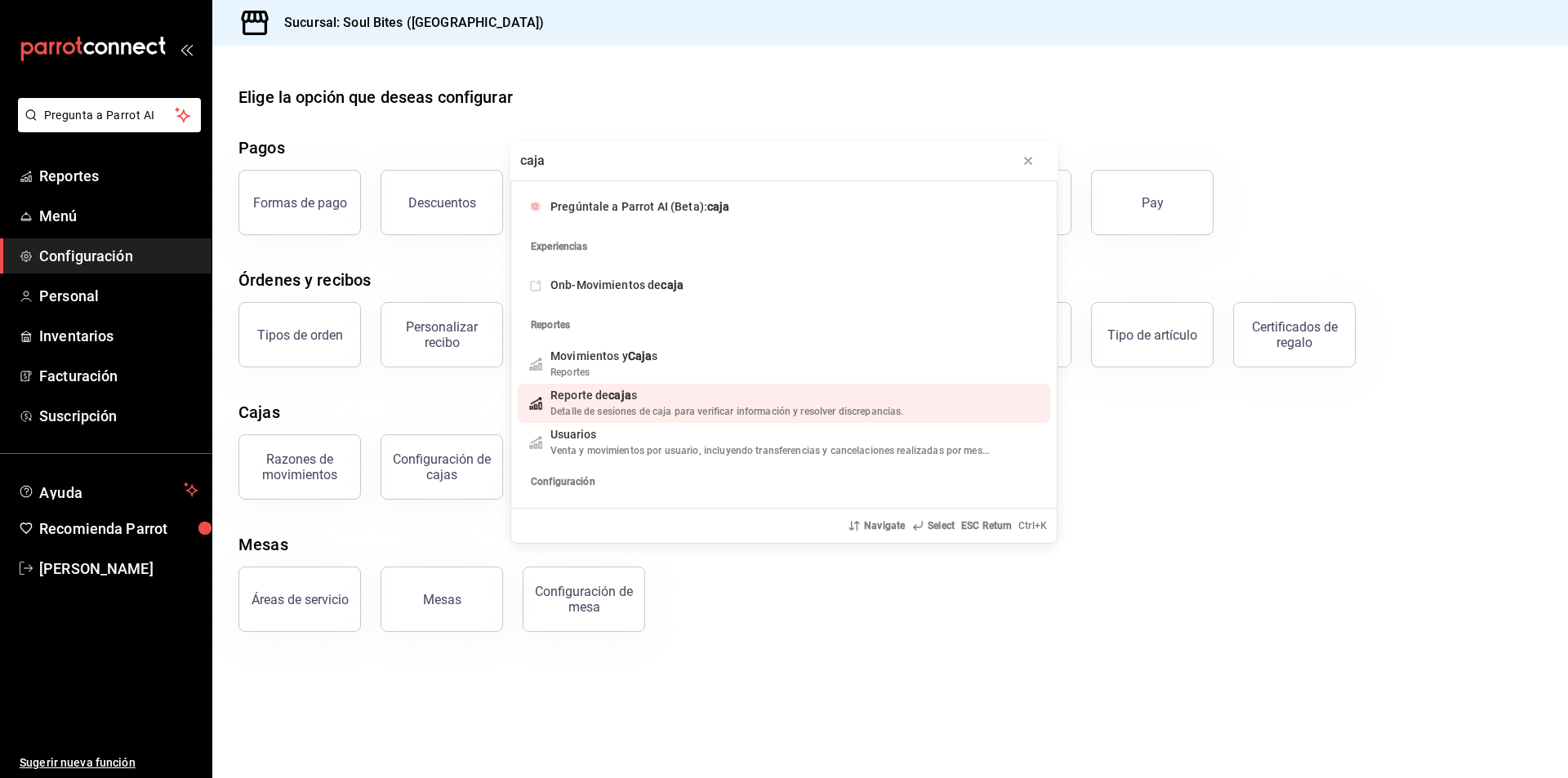
type input "caja"
click at [784, 411] on span "Detalle de sesiones de caja para verificar información y resolver discrepancias." at bounding box center [727, 412] width 353 height 12
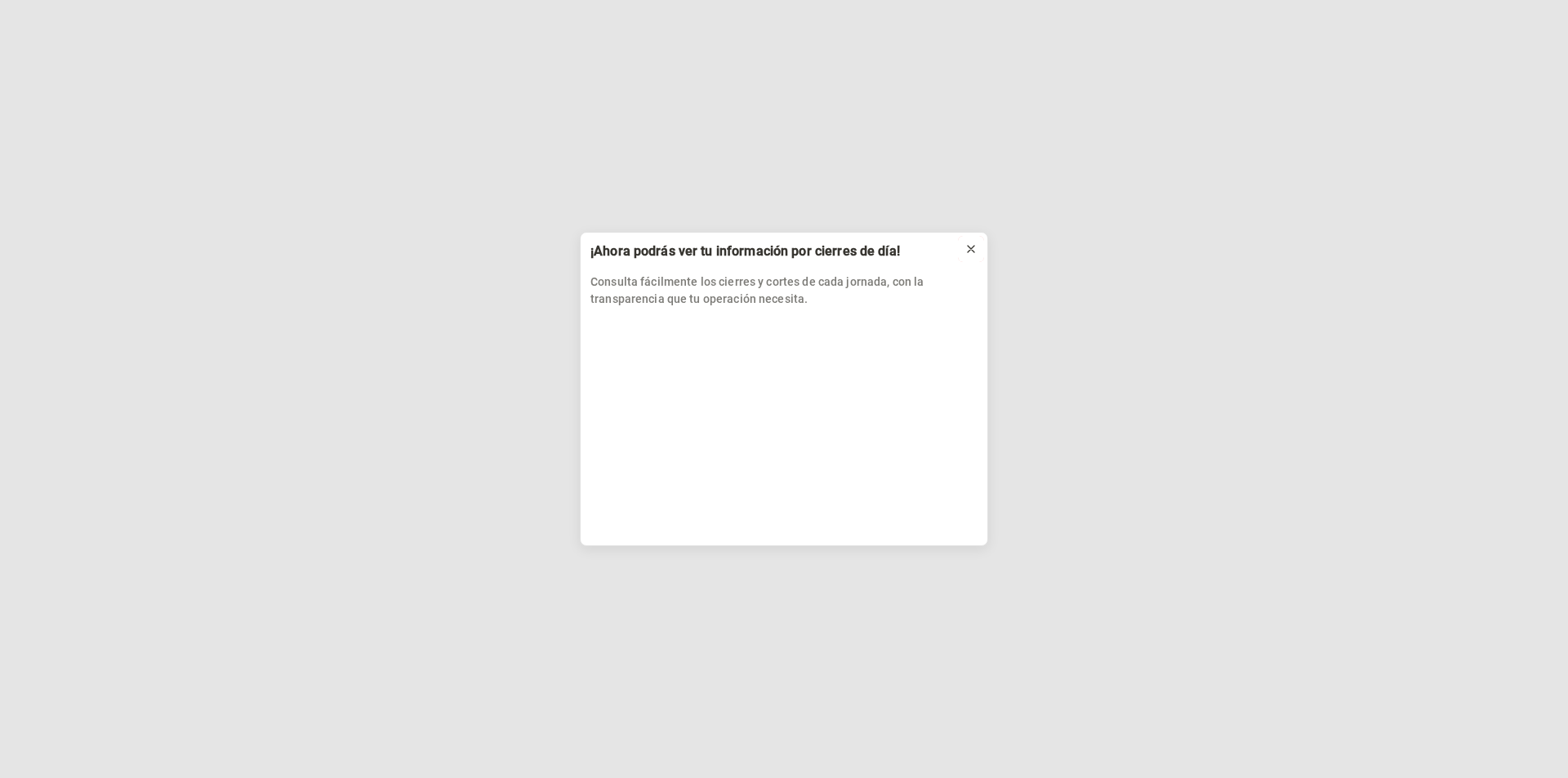
click at [977, 251] on icon at bounding box center [972, 249] width 13 height 13
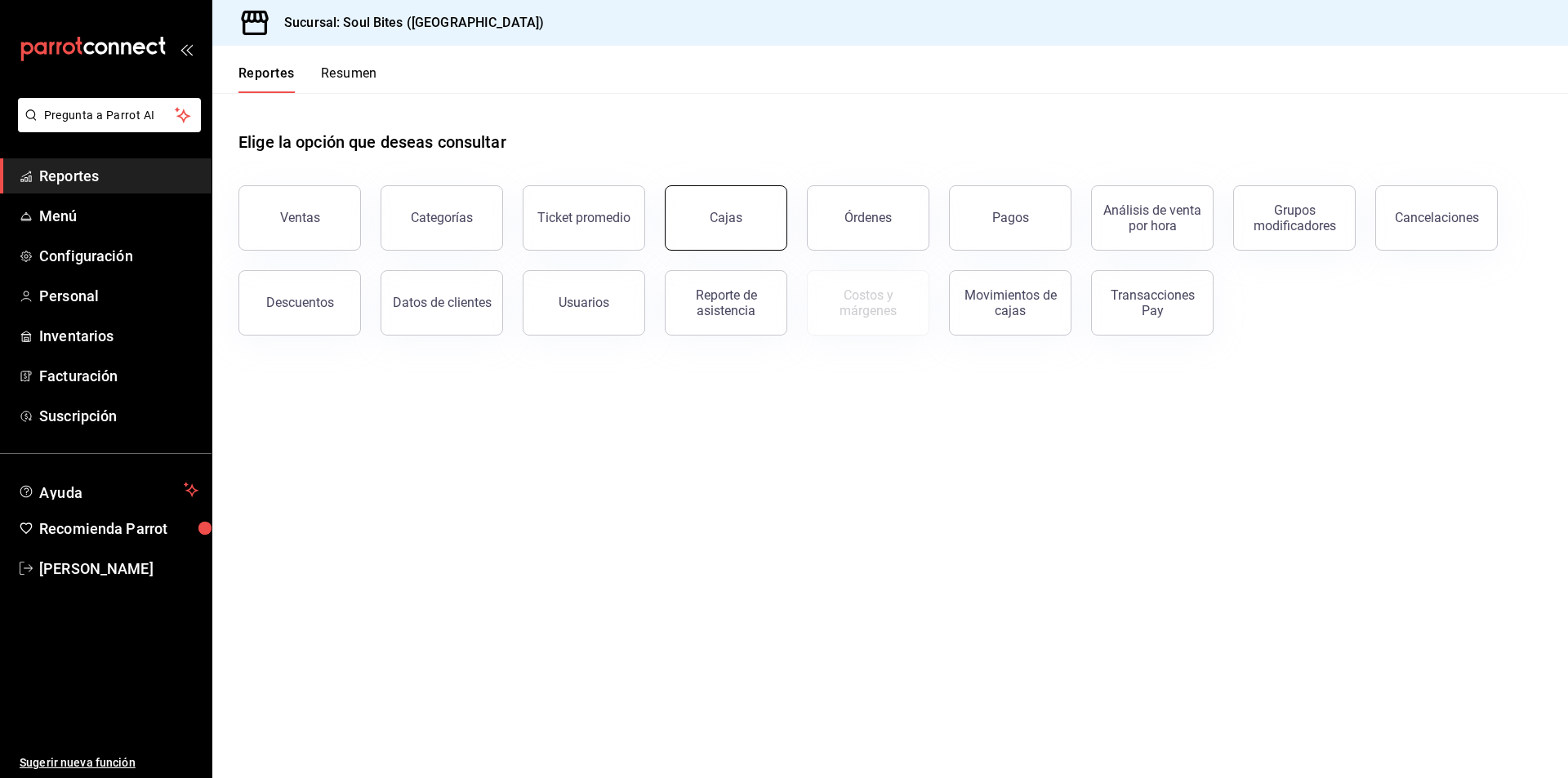
click at [775, 223] on link "Cajas" at bounding box center [726, 218] width 123 height 66
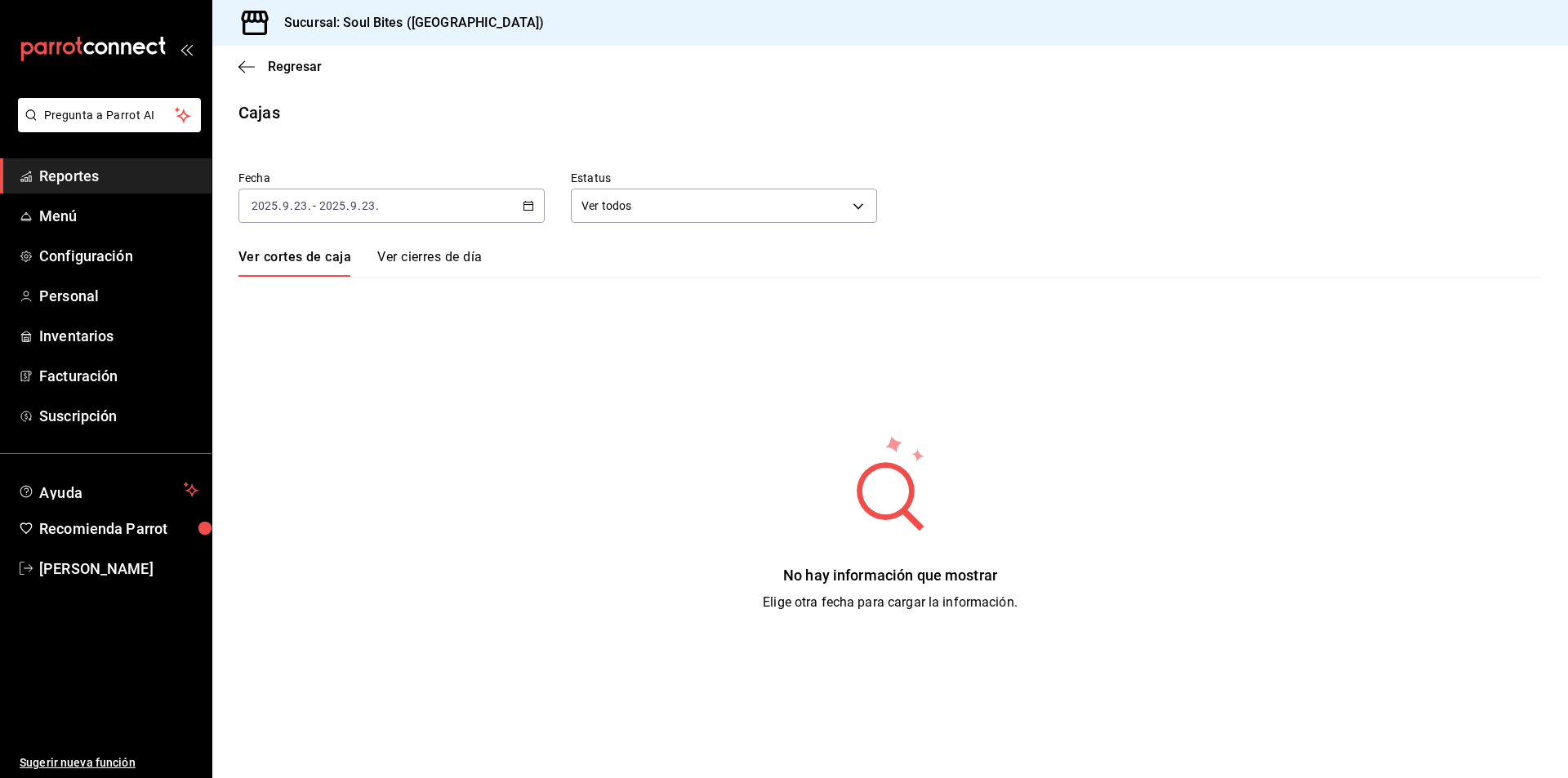
click at [448, 270] on link "Ver cierres de día" at bounding box center [430, 262] width 104 height 28
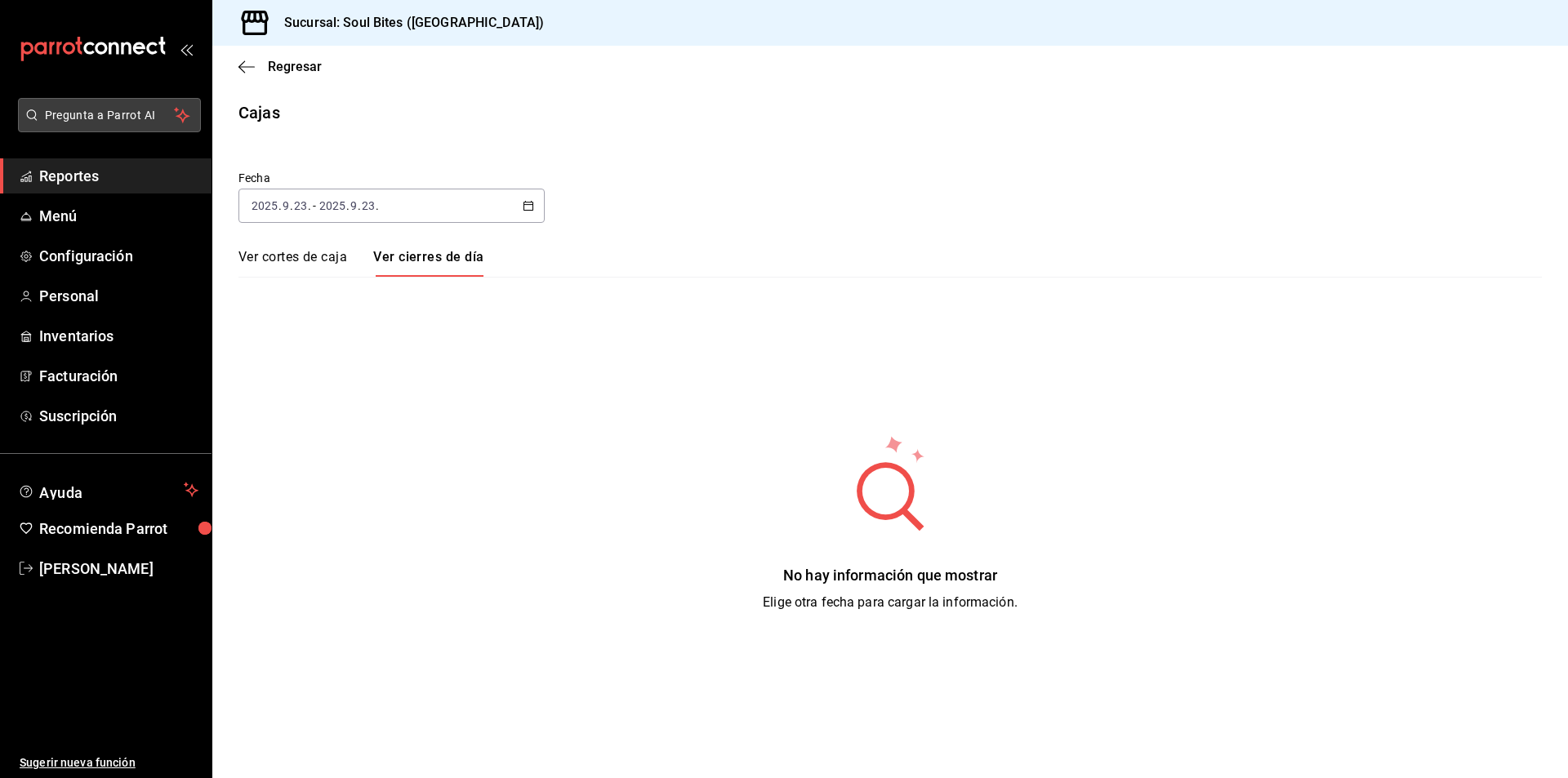
click at [105, 124] on span "Pregunta a Parrot AI" at bounding box center [109, 115] width 130 height 17
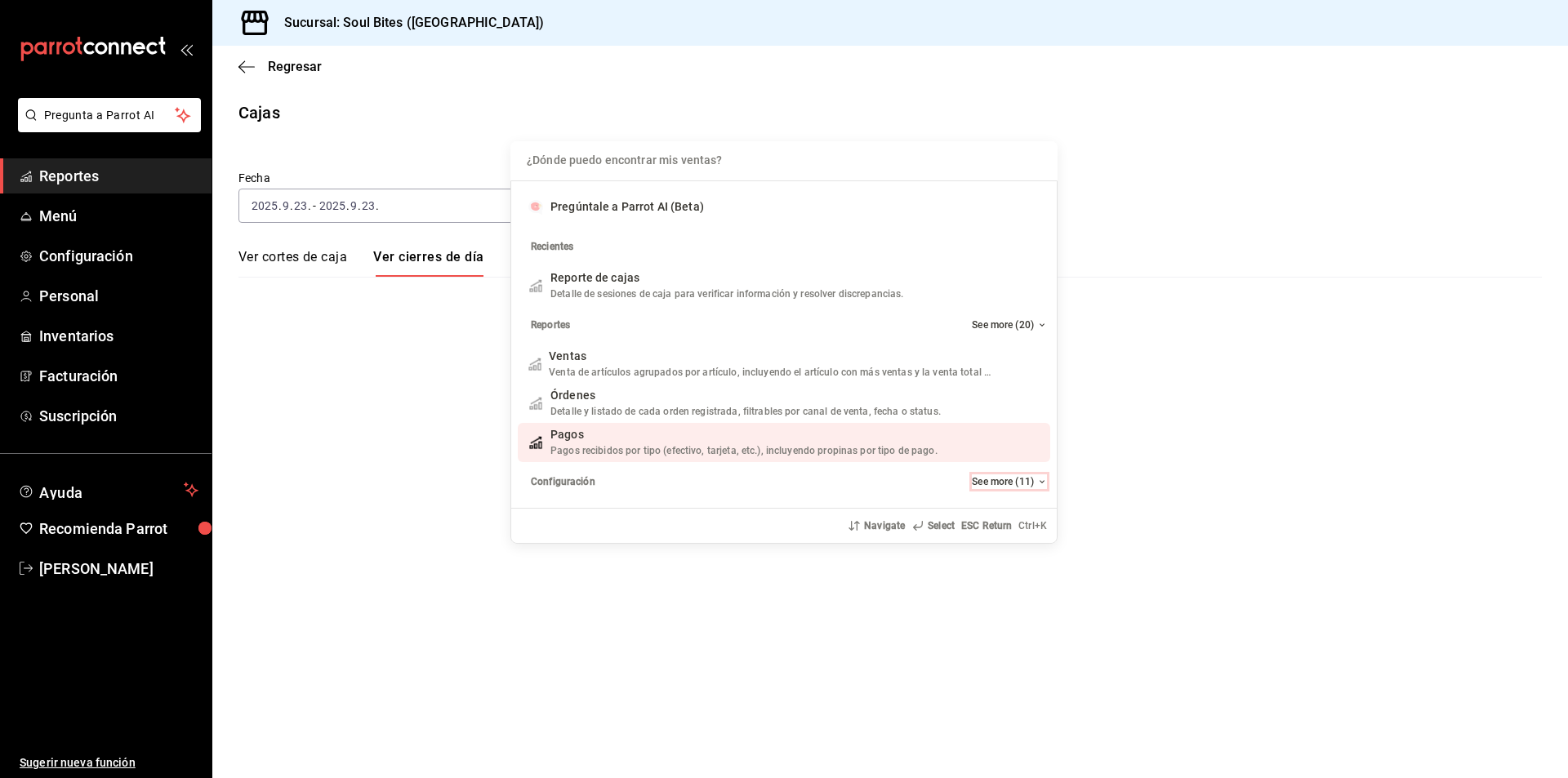
click at [999, 484] on button "See more (11)" at bounding box center [1009, 481] width 75 height 14
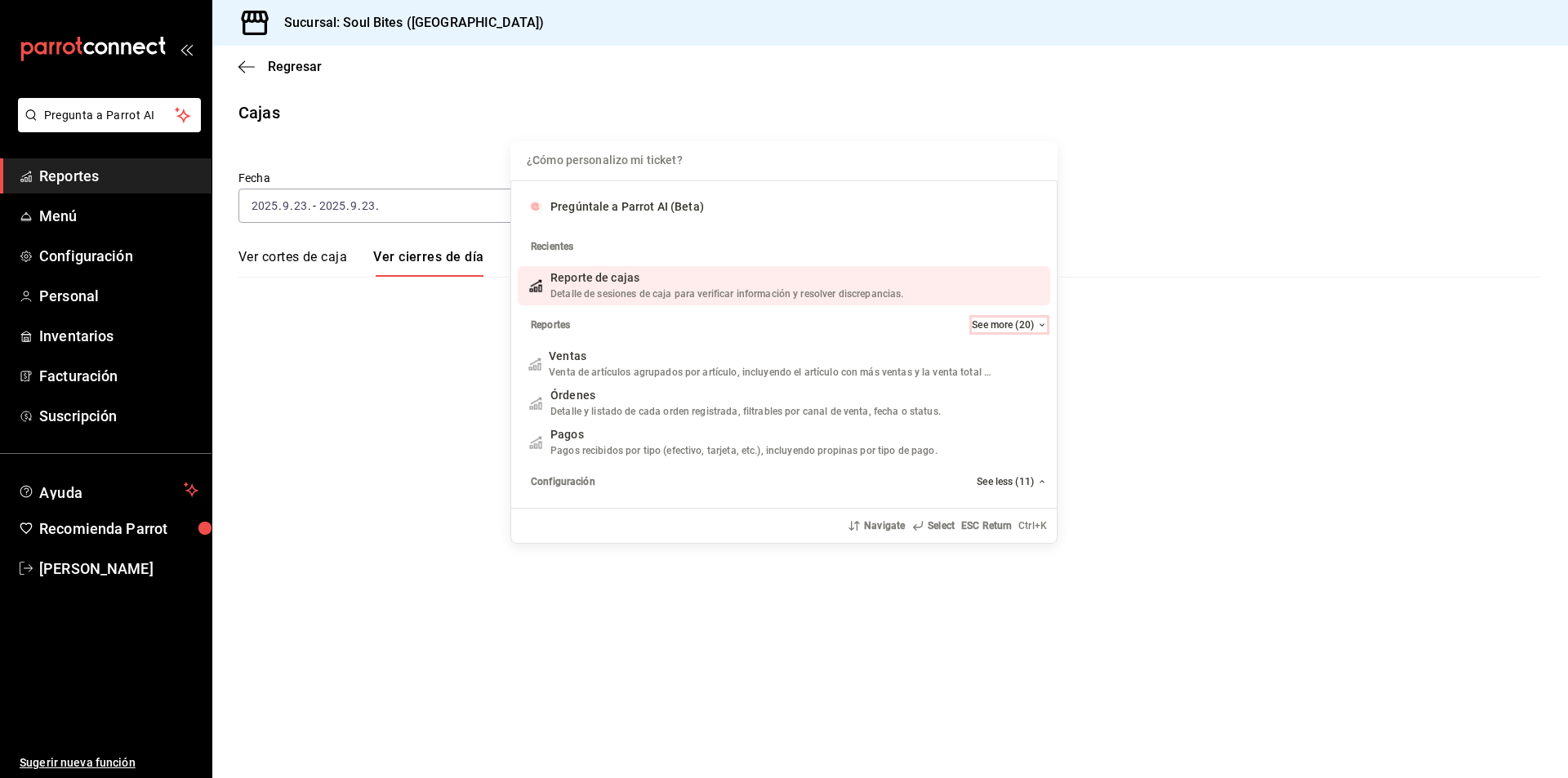
click at [996, 329] on button "See more (20)" at bounding box center [1009, 325] width 75 height 14
click at [1005, 331] on button "See less (20)" at bounding box center [1011, 325] width 70 height 14
click at [1005, 331] on button "See more (20)" at bounding box center [1009, 325] width 75 height 14
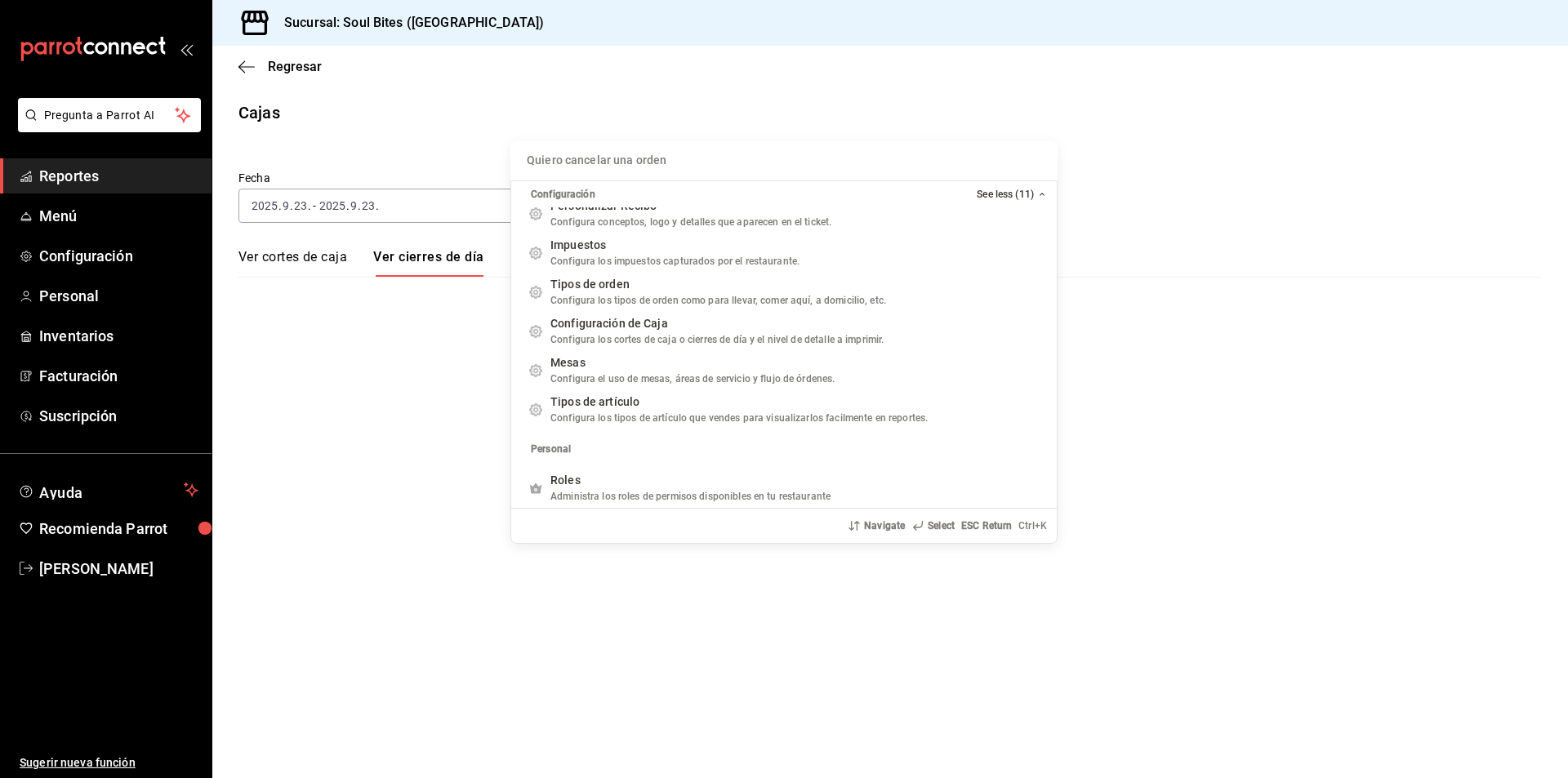
scroll to position [1215, 0]
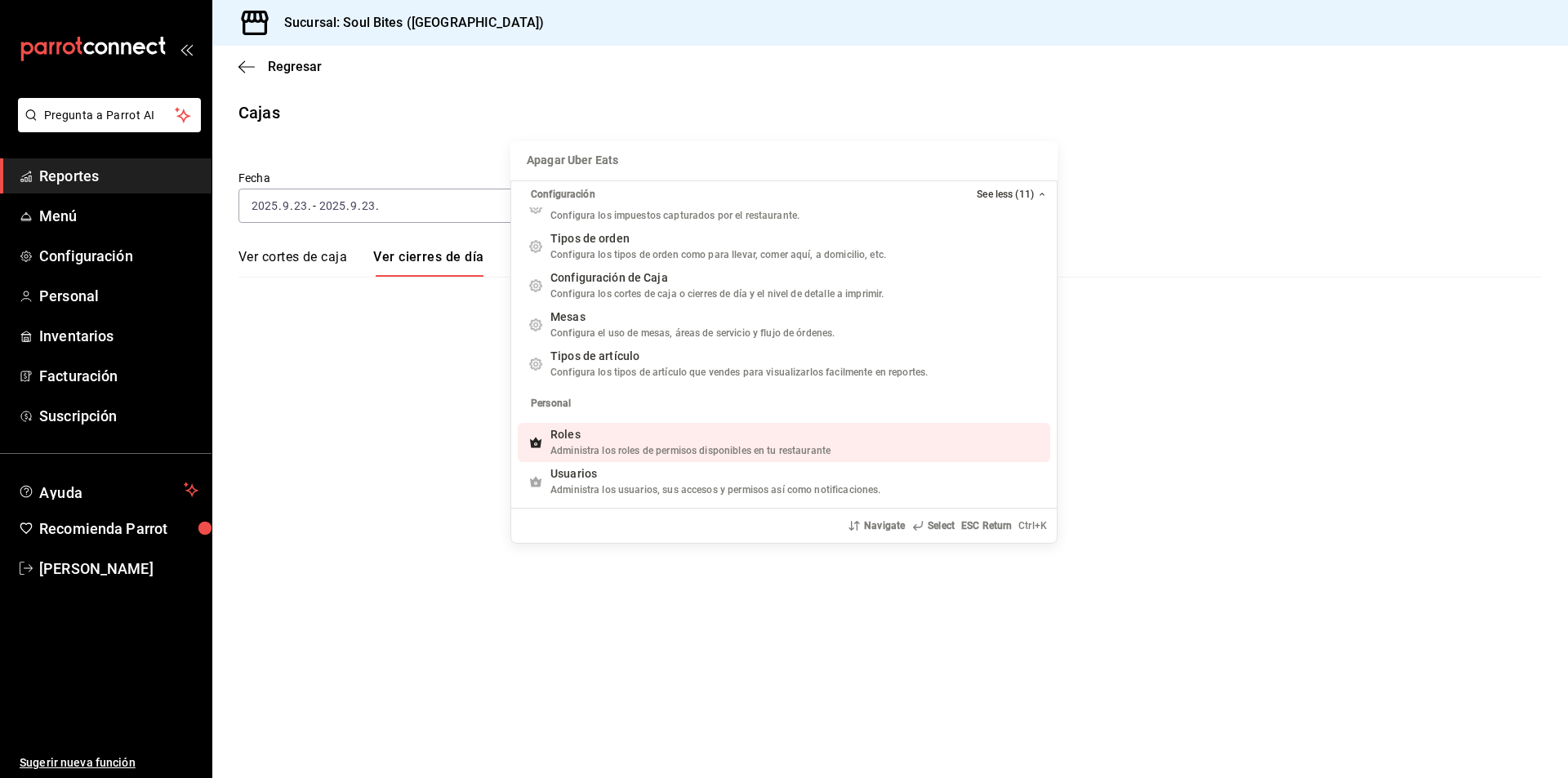
click at [131, 110] on div "Apagar Uber Eats Apagar Uber Eats Configuración See less (11) Pay Propina suger…" at bounding box center [784, 389] width 1568 height 778
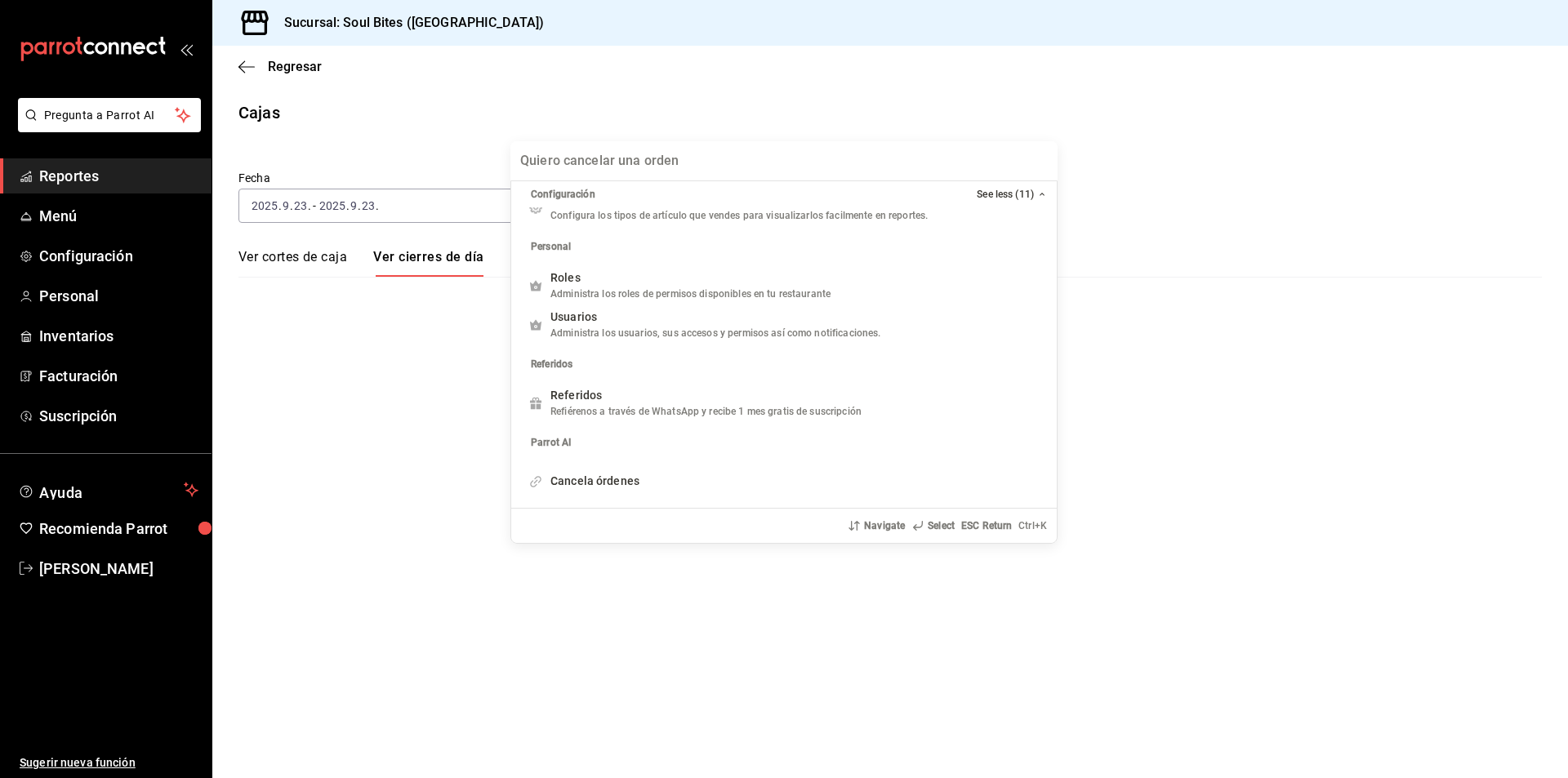
scroll to position [1192, 0]
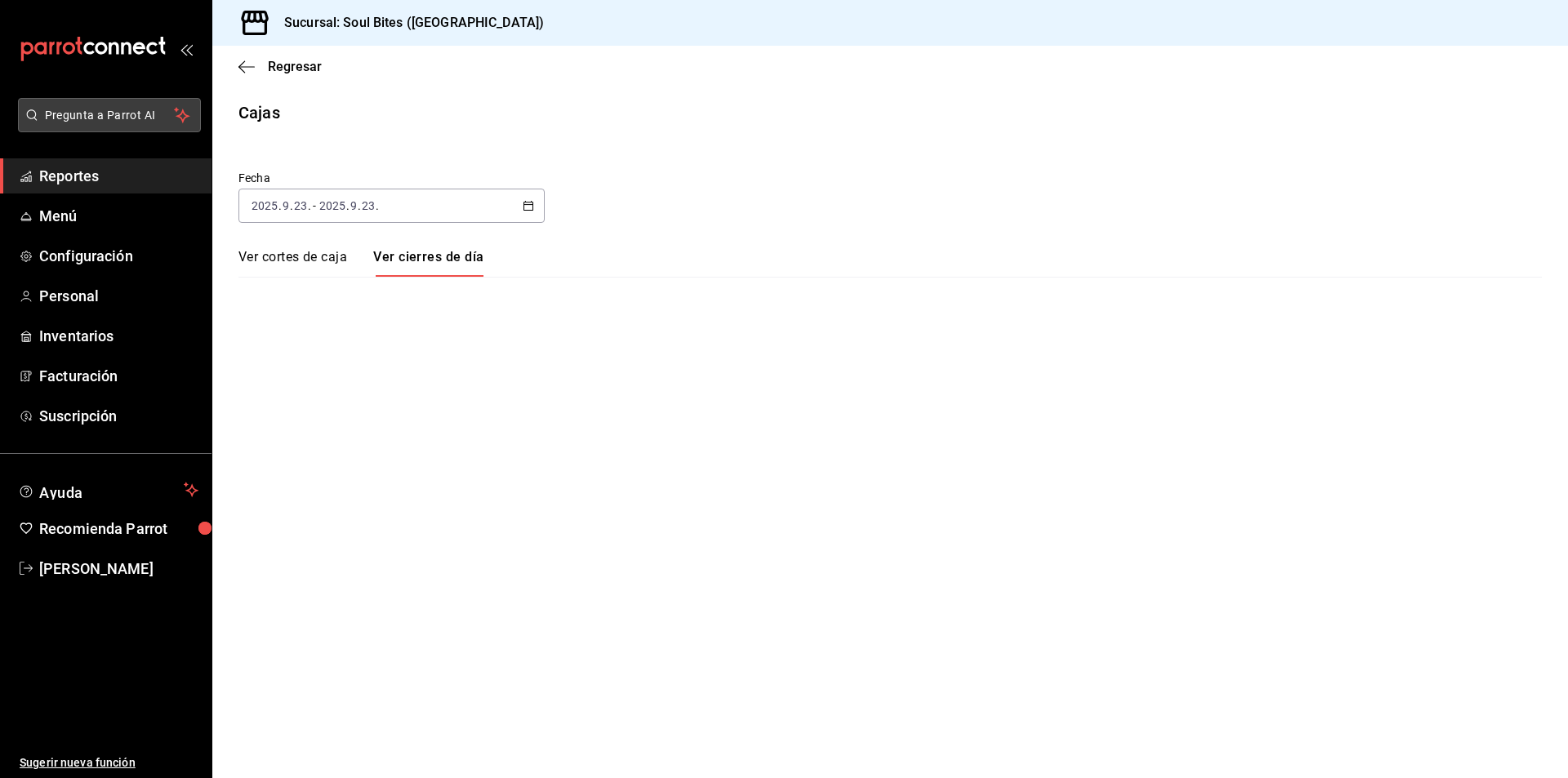
click at [115, 118] on span "Pregunta a Parrot AI" at bounding box center [109, 115] width 130 height 17
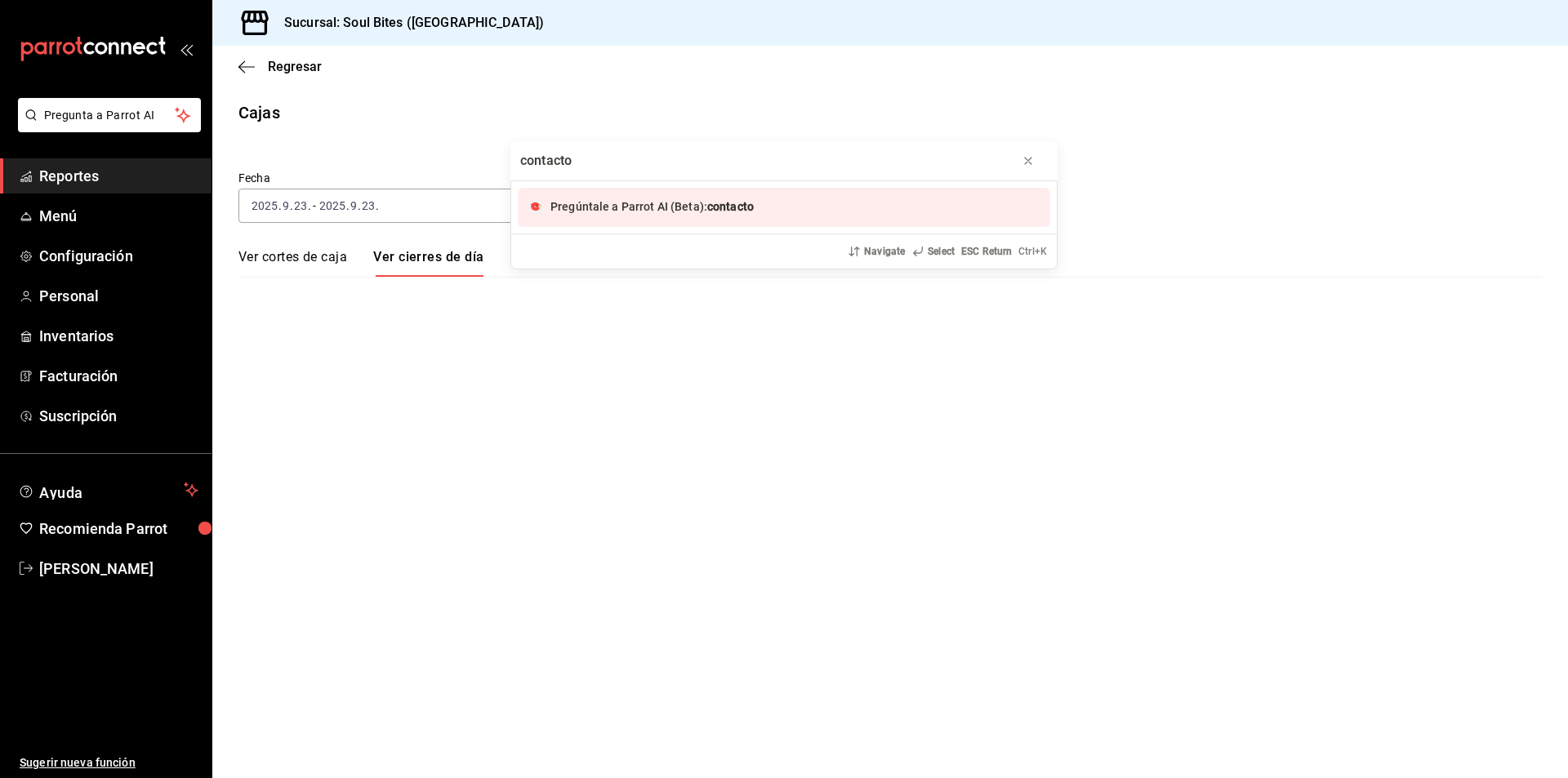
type input "contacto"
click at [599, 215] on div "Pregúntale a Parrot AI (Beta): contacto" at bounding box center [652, 207] width 204 height 17
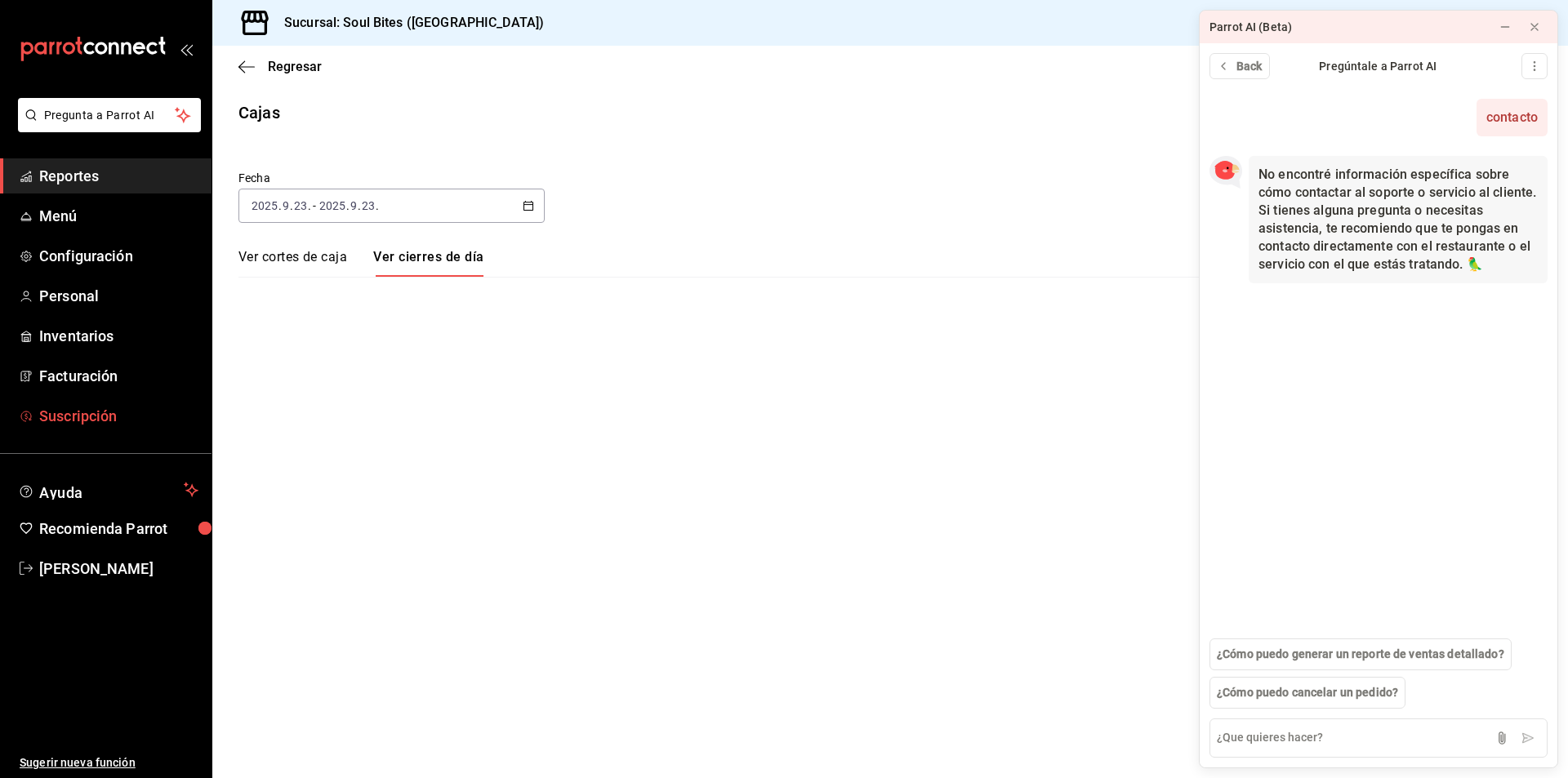
click at [93, 422] on span "Suscripción" at bounding box center [119, 416] width 159 height 22
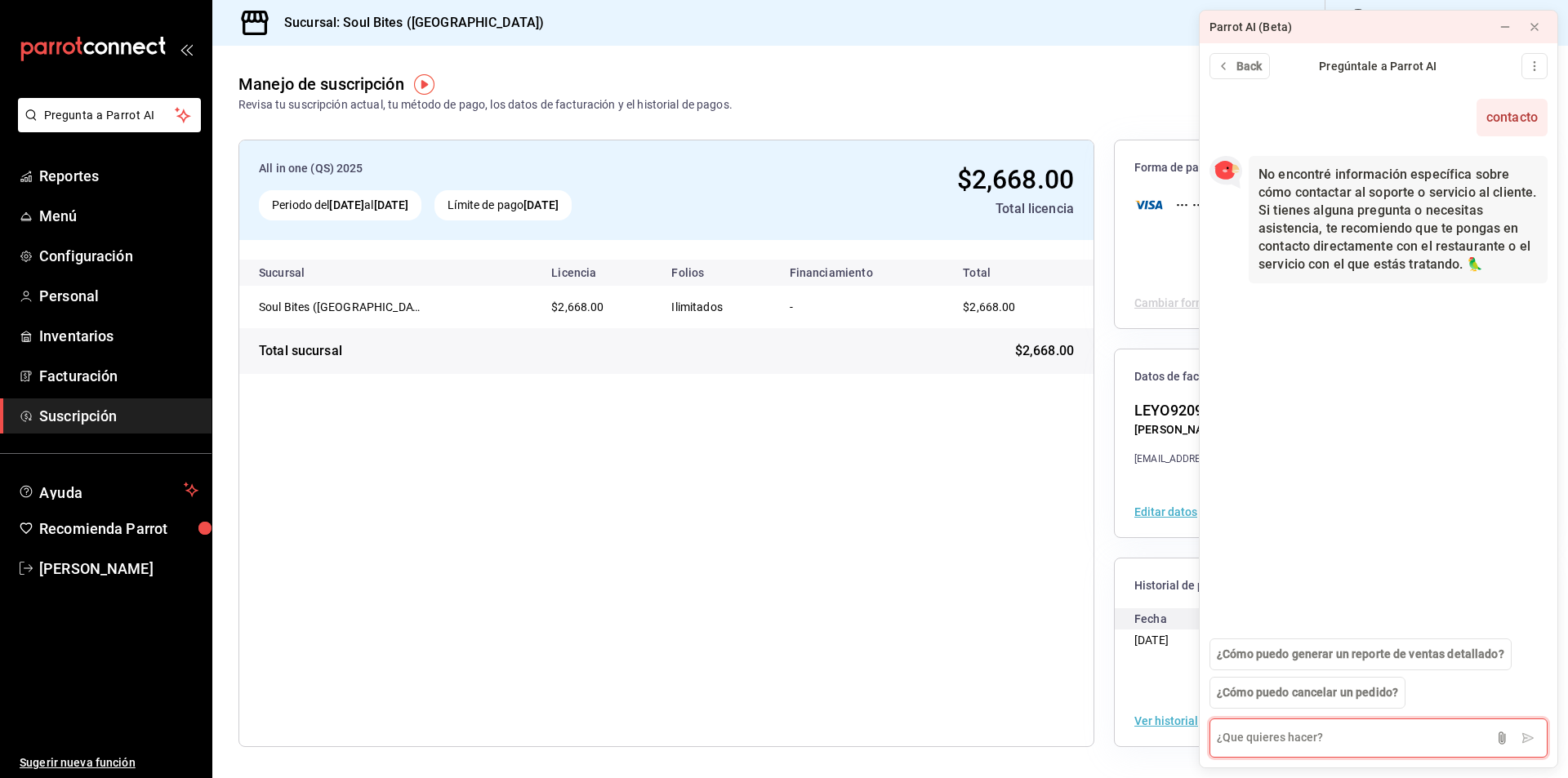
click at [1269, 743] on textarea at bounding box center [1379, 738] width 338 height 40
type textarea "cuando tengo duda a cual numero marco?"
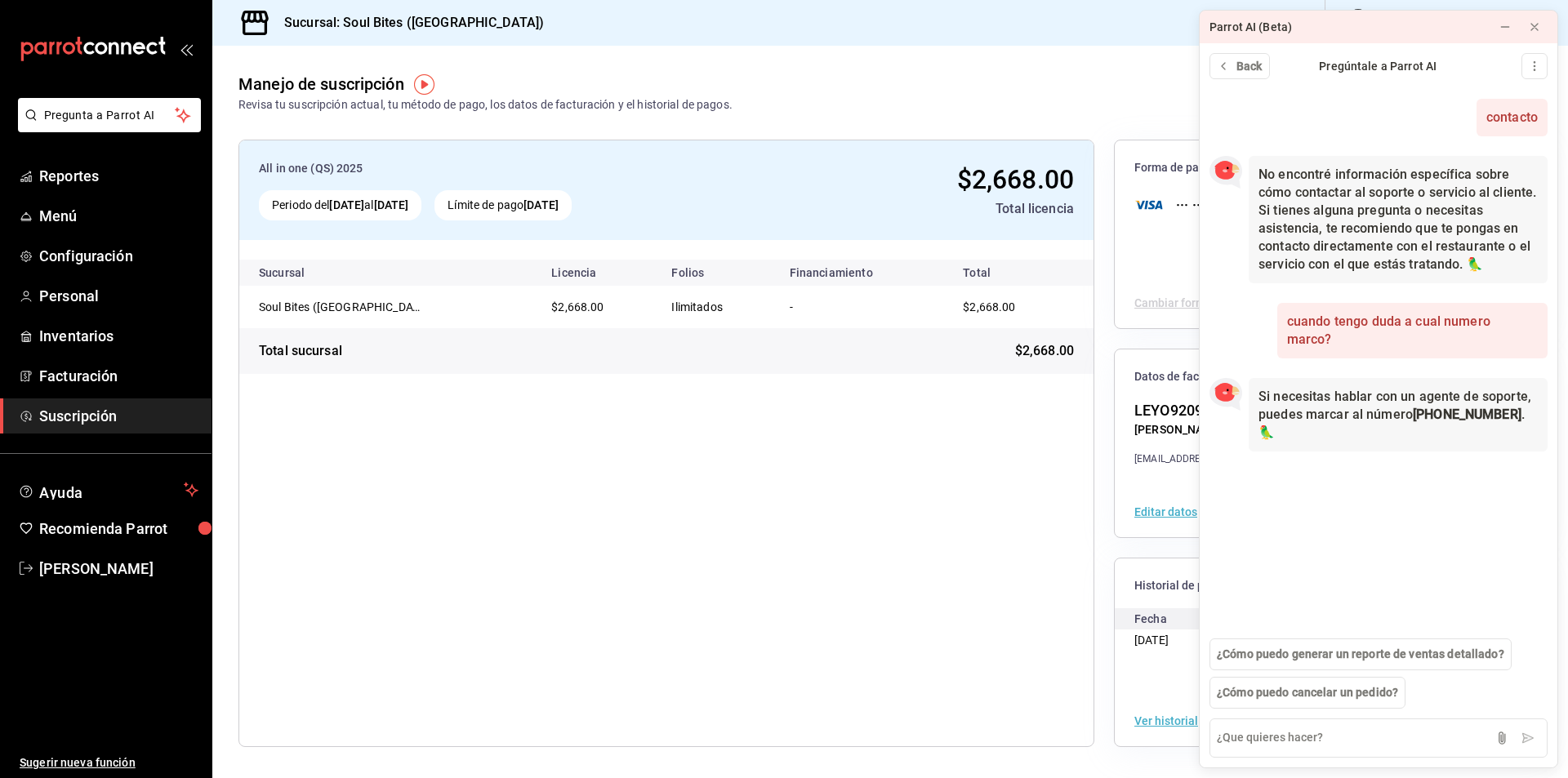
click at [602, 73] on div "Manejo de suscripción Revisa tu suscripción actual, tu método de pago, los dato…" at bounding box center [485, 93] width 494 height 42
